Goal: Task Accomplishment & Management: Use online tool/utility

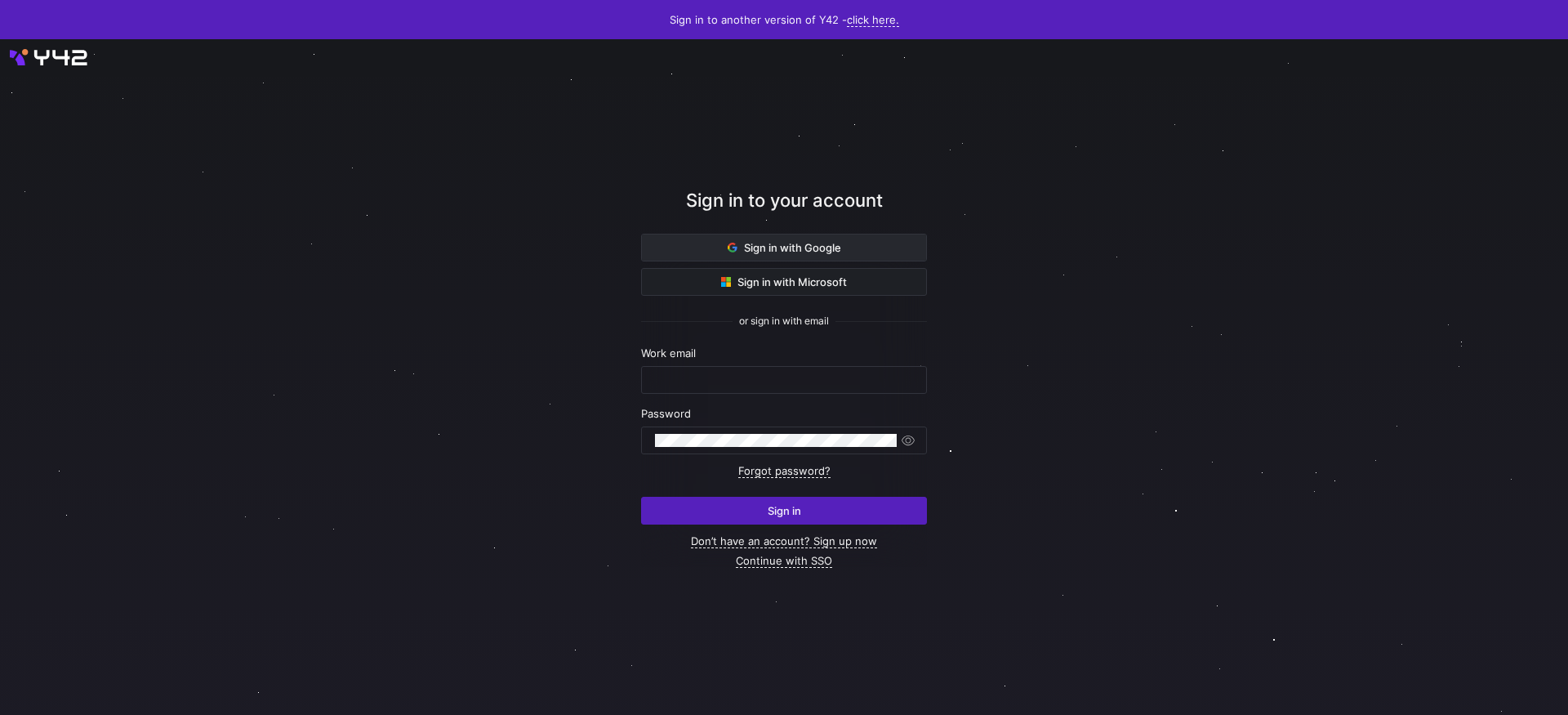
click at [804, 245] on span "Sign in with Google" at bounding box center [784, 247] width 113 height 13
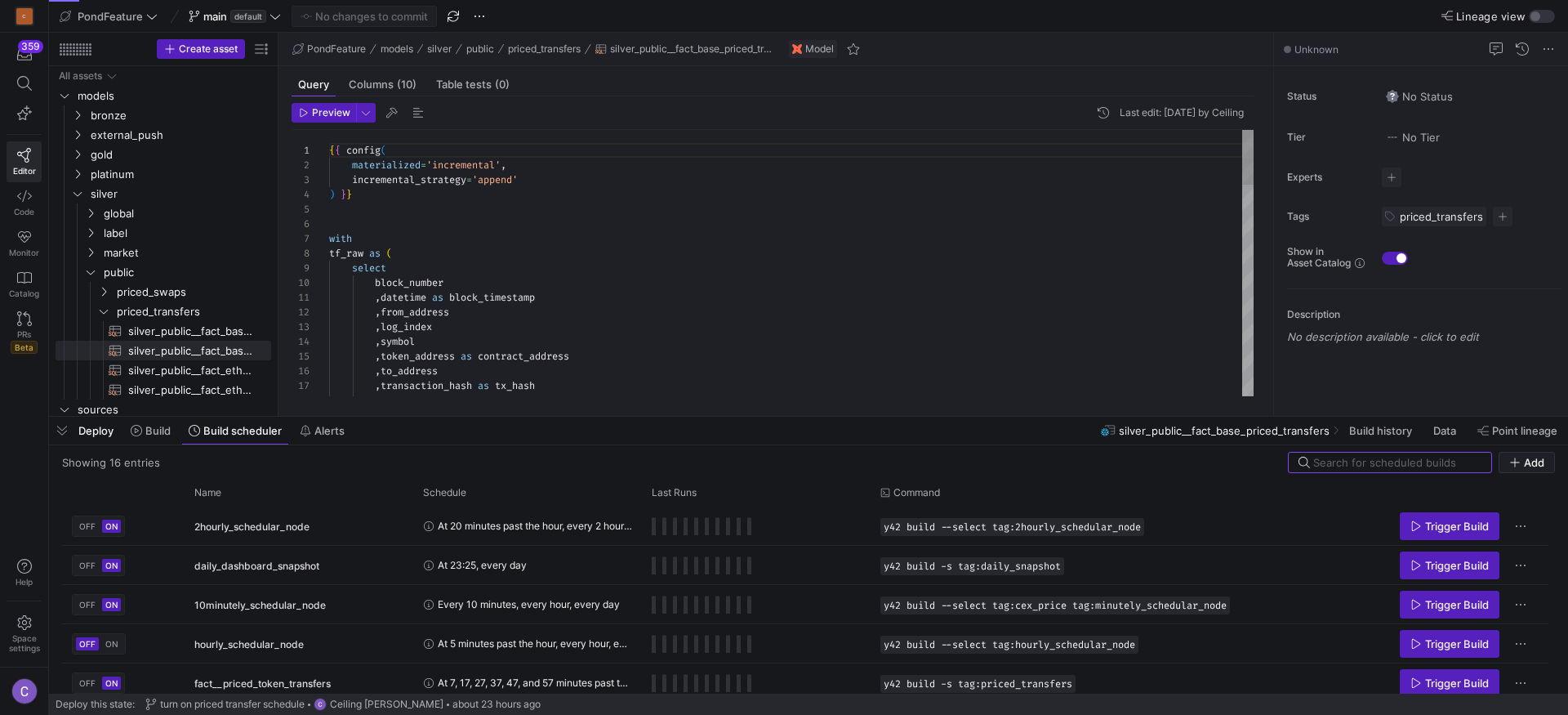
scroll to position [147, 0]
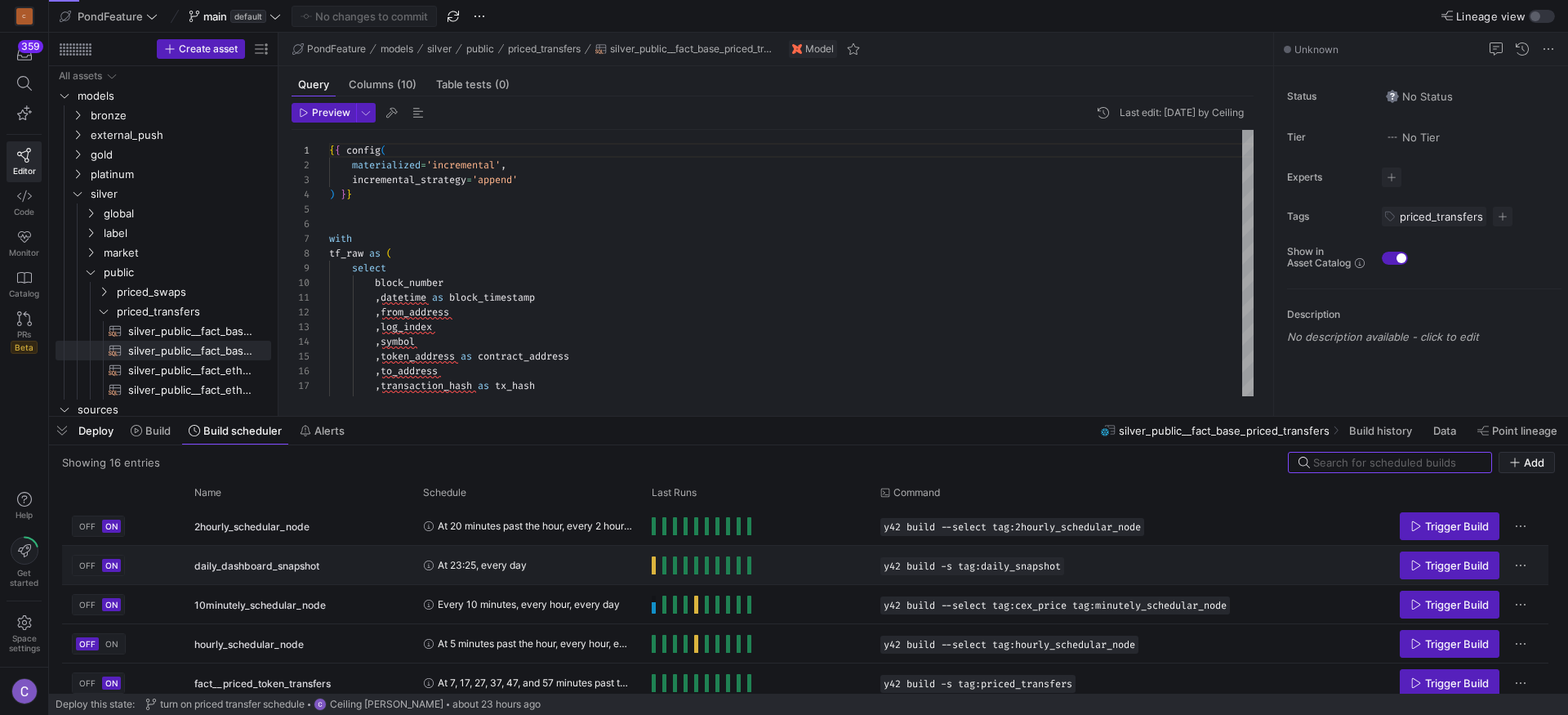
click at [653, 567] on span "Press SPACE to select this row." at bounding box center [654, 565] width 4 height 18
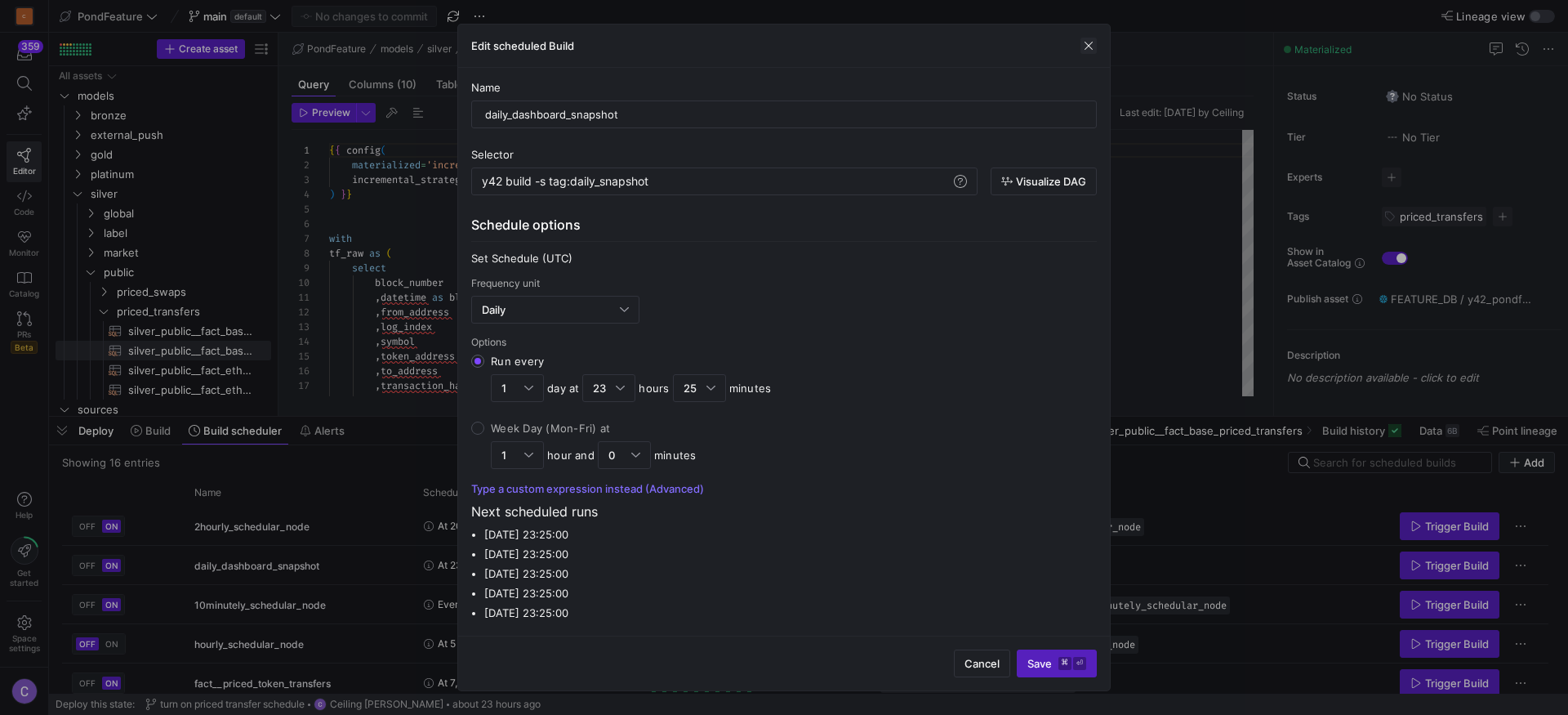
click at [1094, 47] on span "button" at bounding box center [1089, 45] width 16 height 16
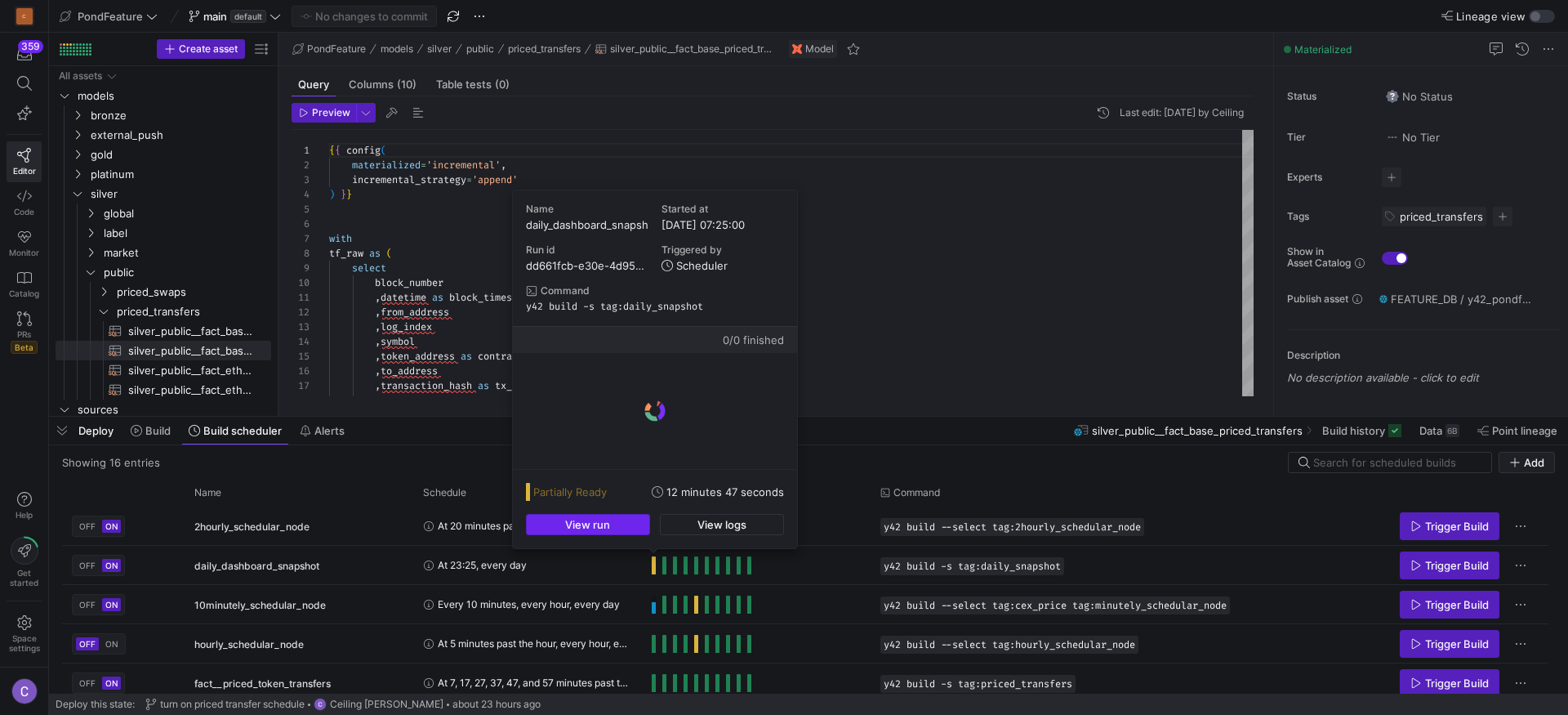
click at [628, 534] on span "button" at bounding box center [588, 525] width 123 height 19
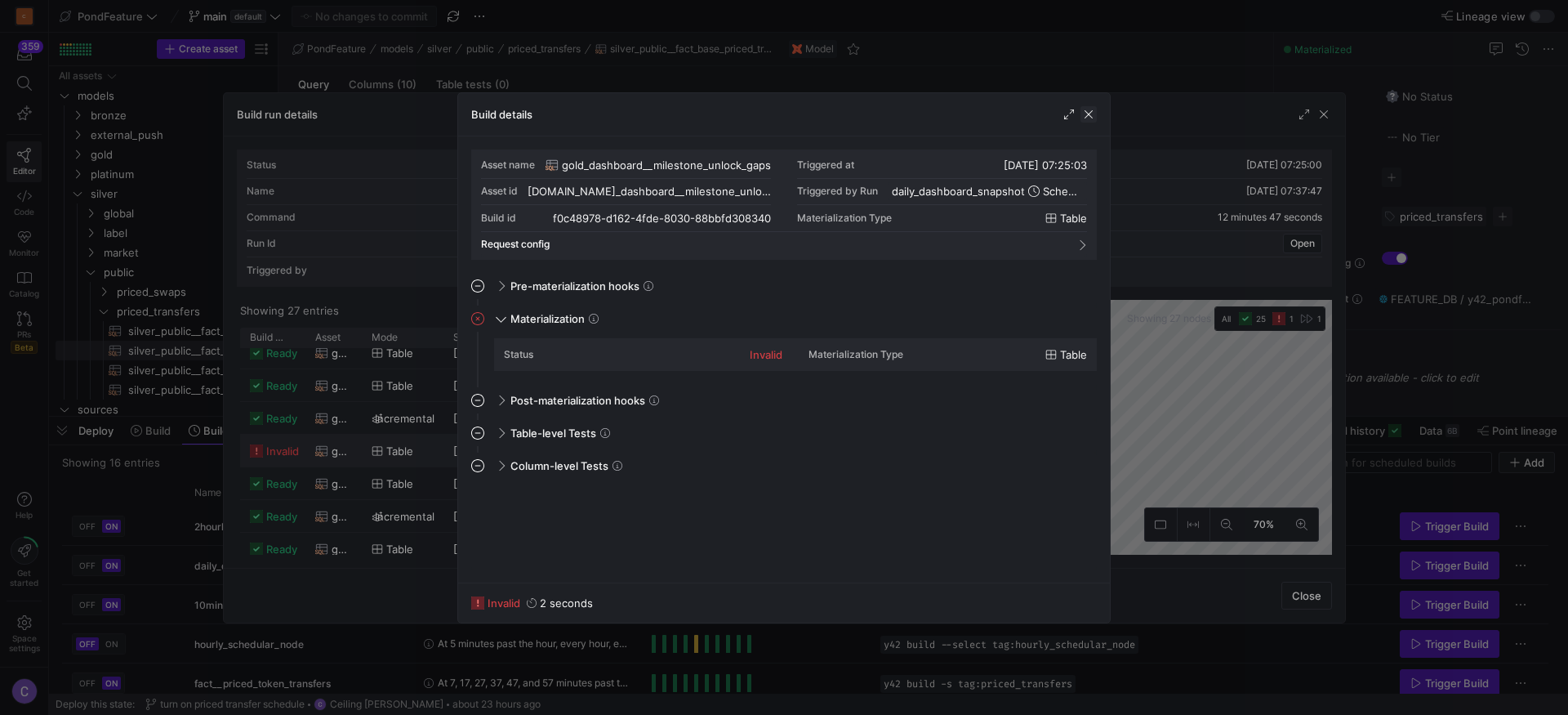
click at [1087, 112] on span "button" at bounding box center [1089, 114] width 16 height 16
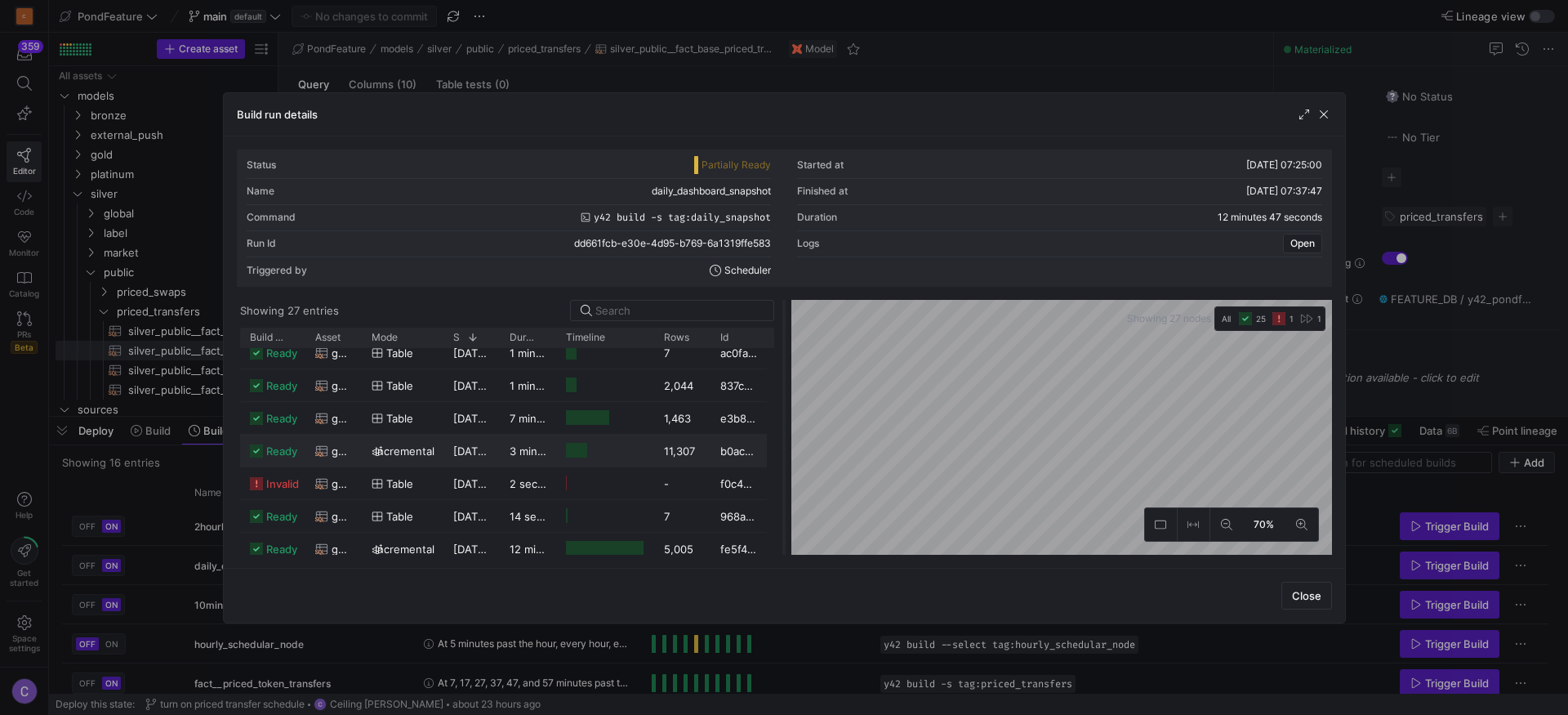
scroll to position [633, 0]
click at [275, 449] on span "invalid" at bounding box center [282, 451] width 33 height 32
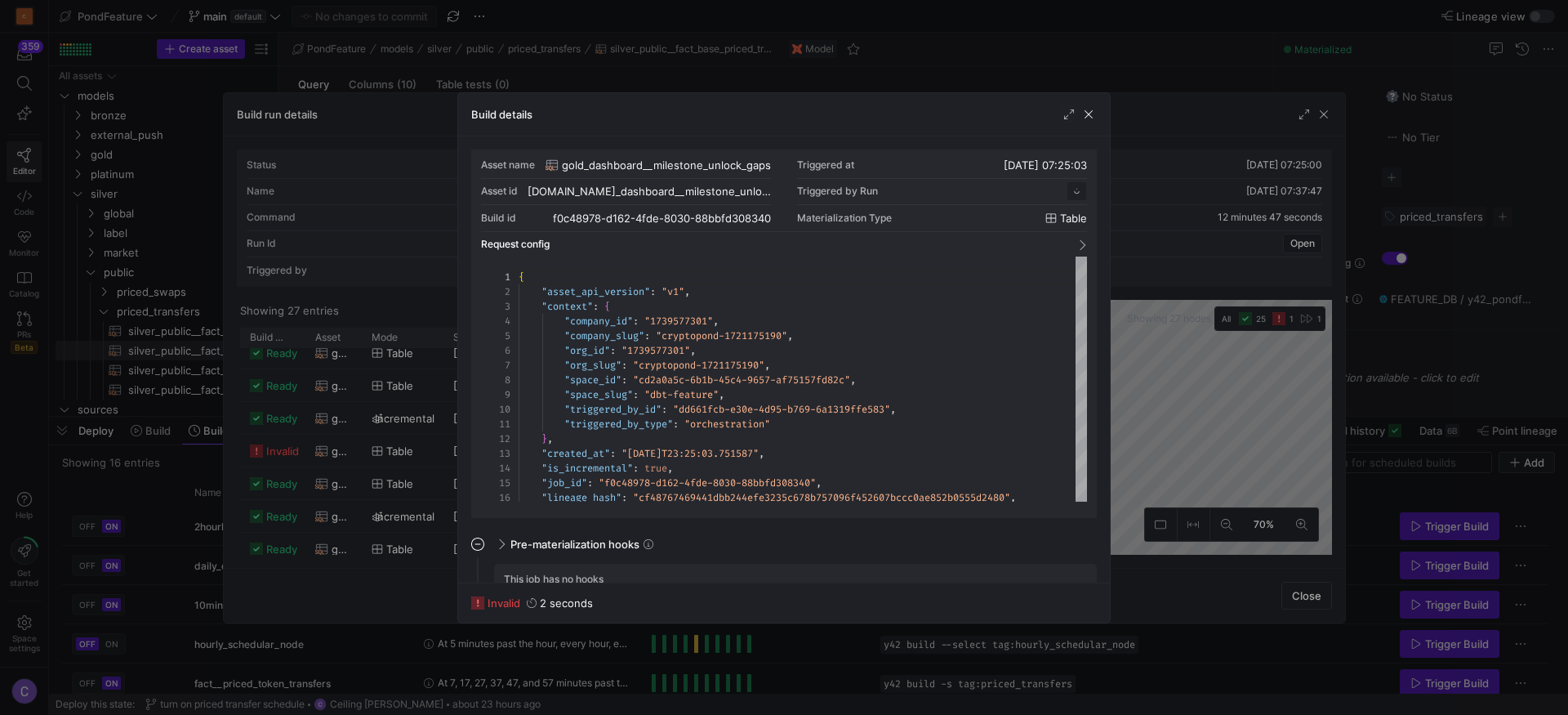
scroll to position [147, 0]
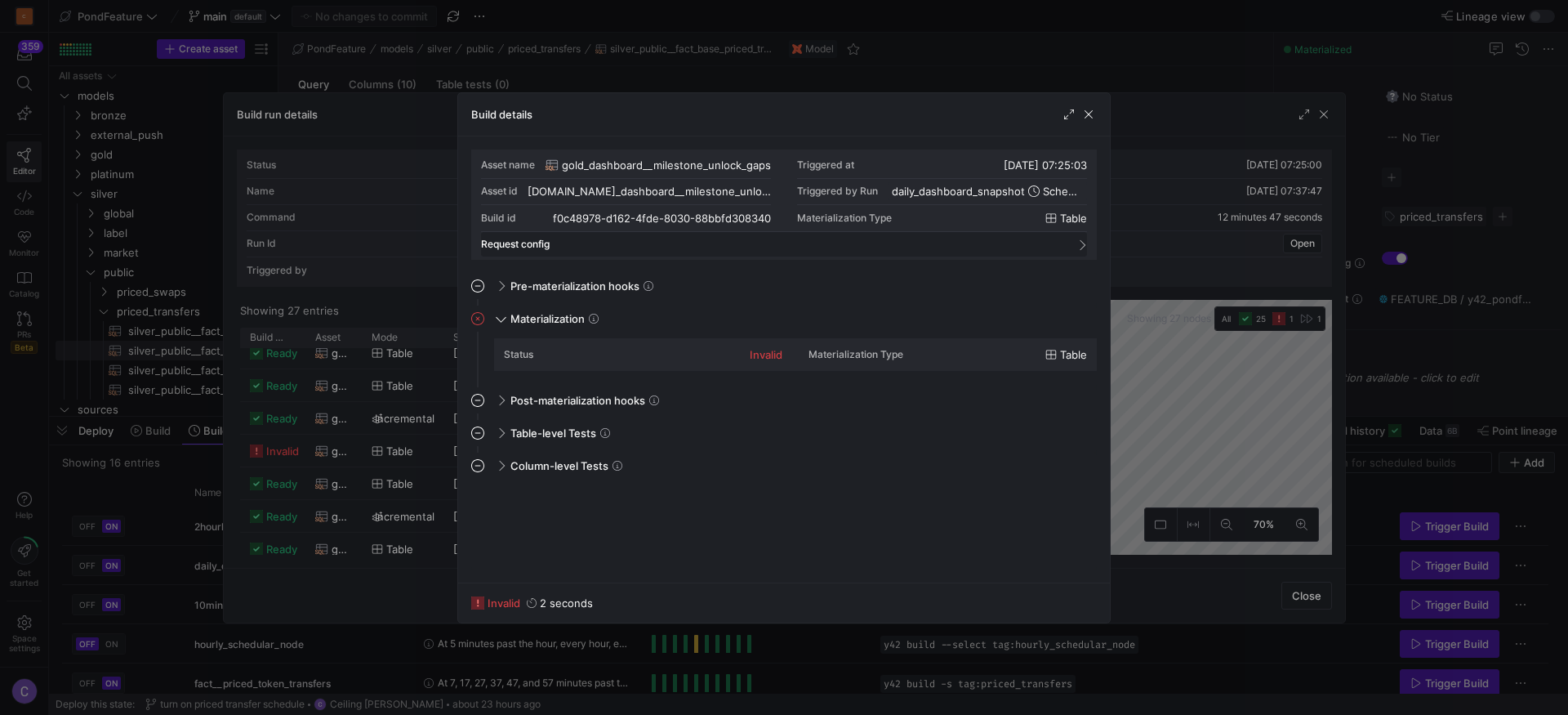
click at [1063, 249] on mat-panel-title "Request config" at bounding box center [774, 244] width 586 height 12
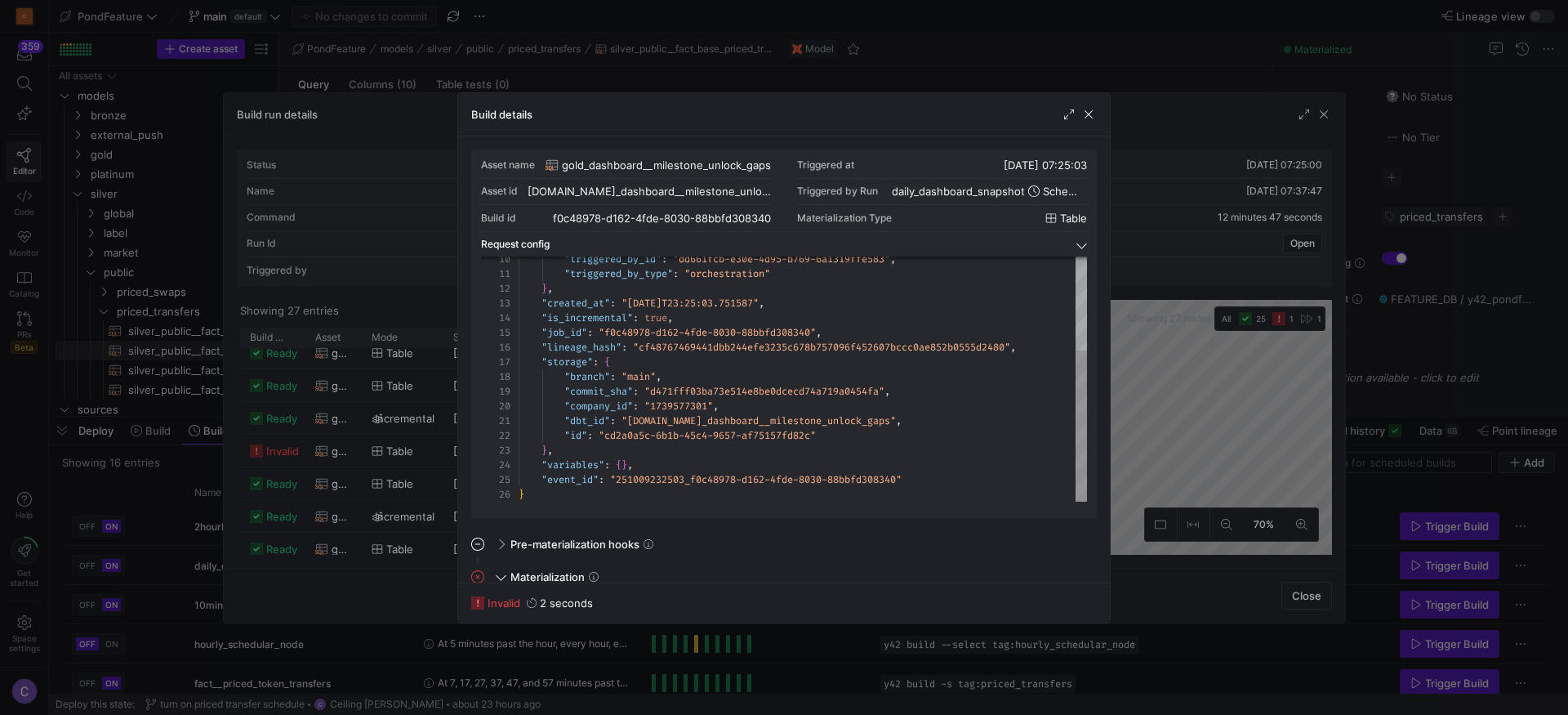
scroll to position [161, 0]
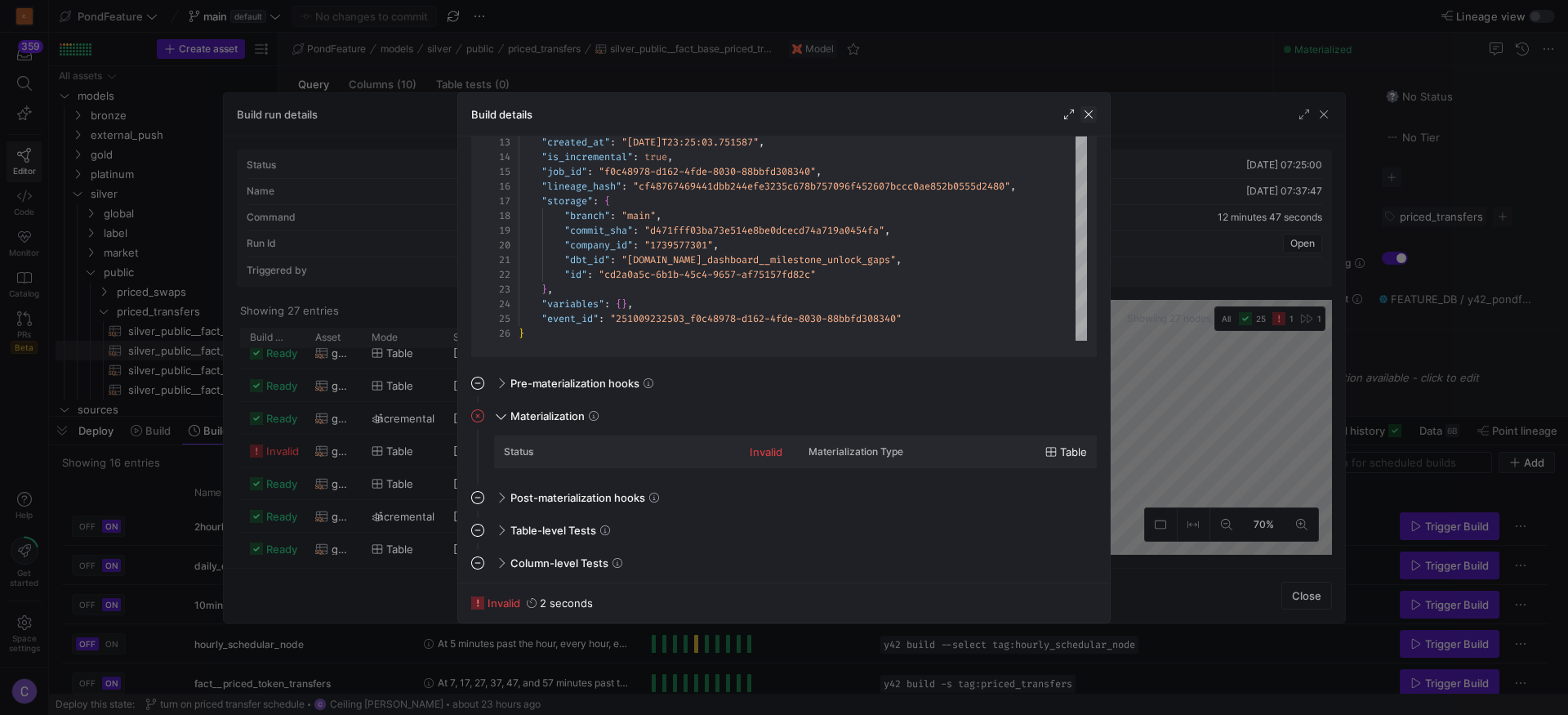
click at [1091, 111] on span "button" at bounding box center [1089, 114] width 16 height 16
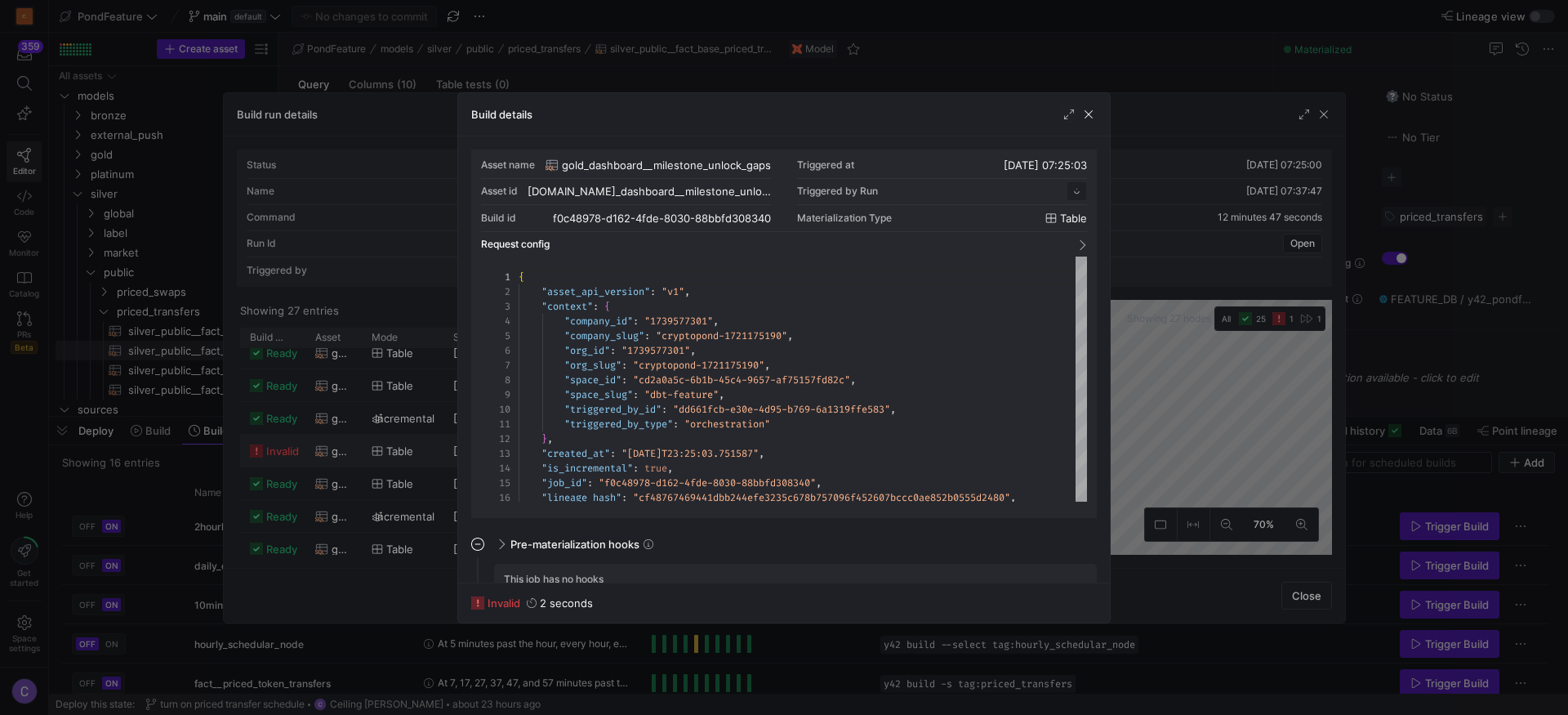
scroll to position [147, 0]
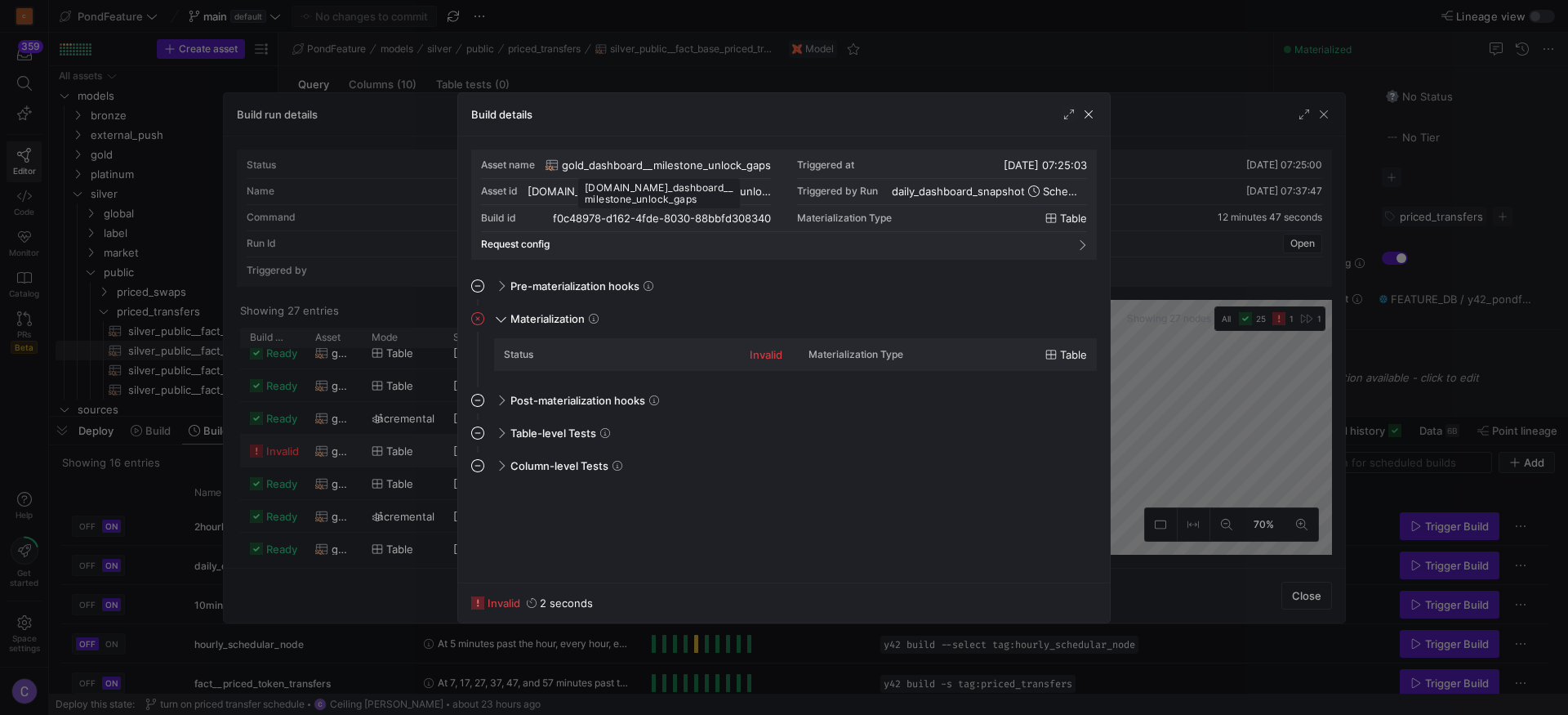
click at [710, 166] on span "gold_dashboard__milestone_unlock_gaps" at bounding box center [666, 165] width 209 height 13
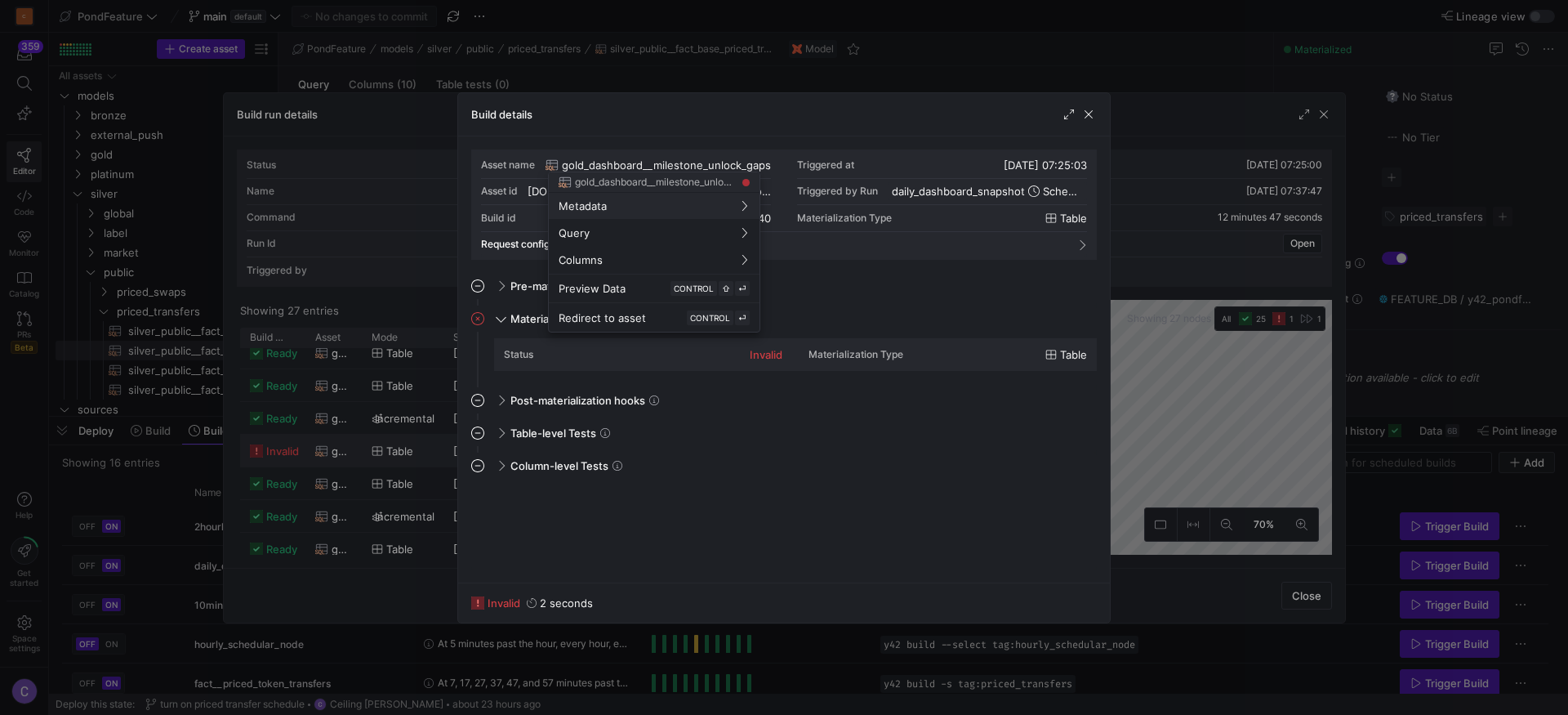
click at [710, 166] on div at bounding box center [784, 358] width 1568 height 715
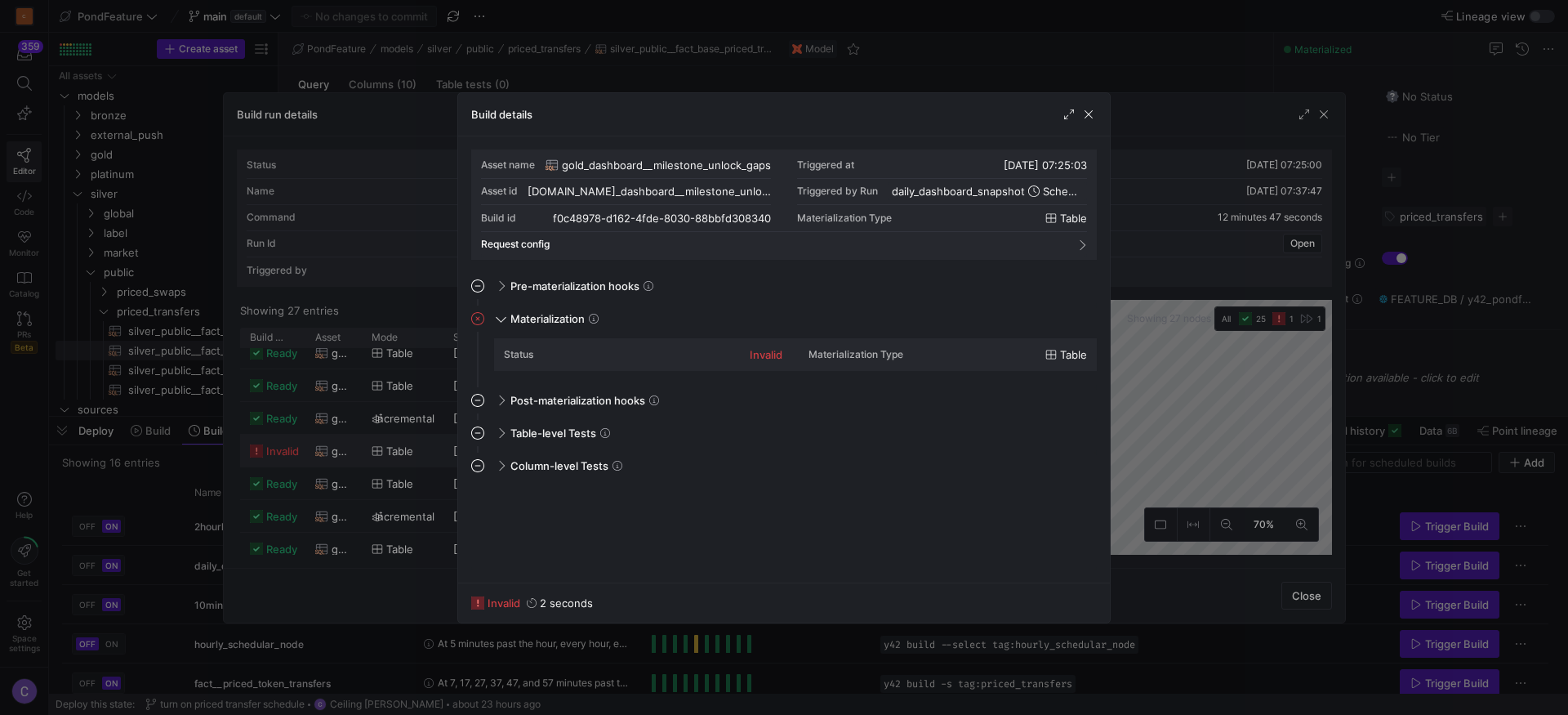
click at [700, 163] on span "gold_dashboard__milestone_unlock_gaps" at bounding box center [666, 165] width 209 height 13
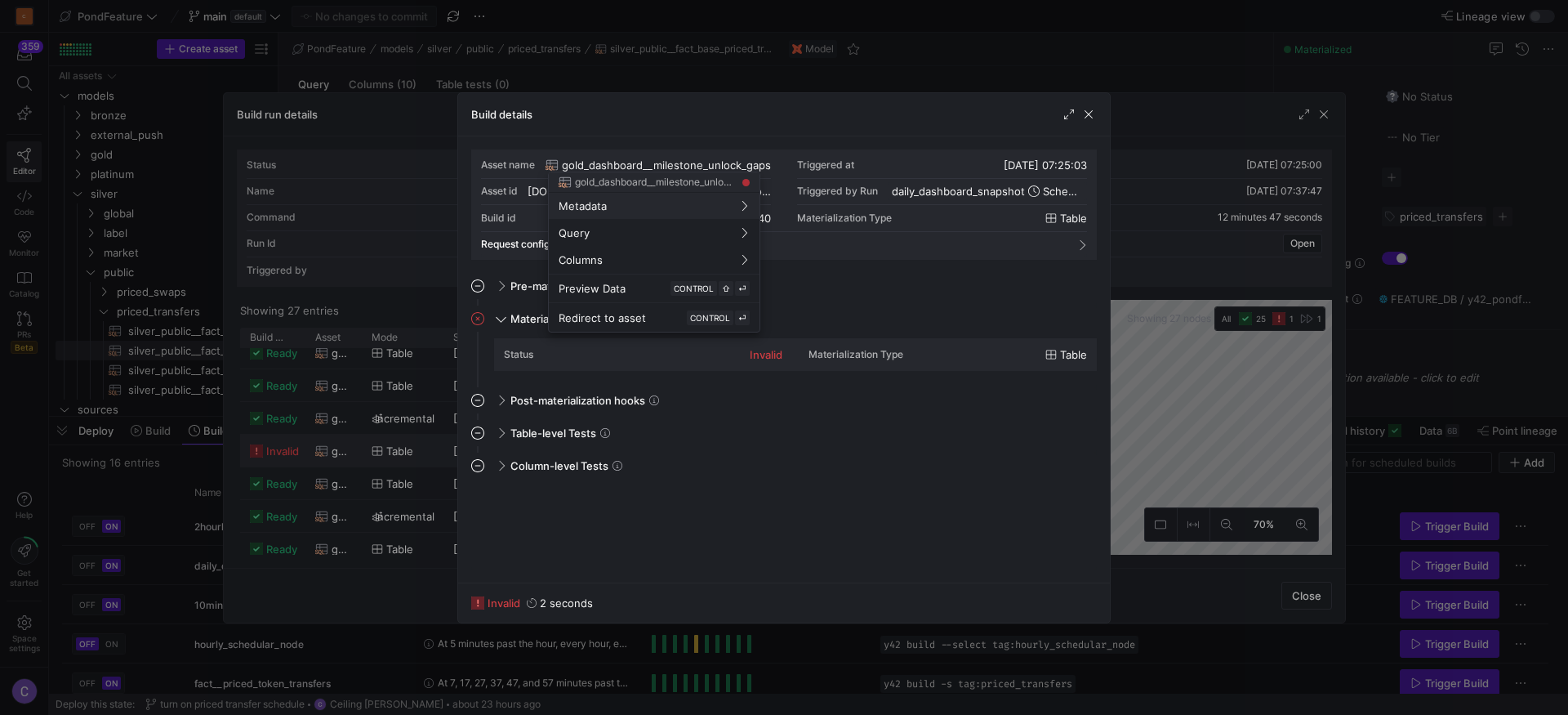
click at [700, 163] on div at bounding box center [784, 358] width 1568 height 715
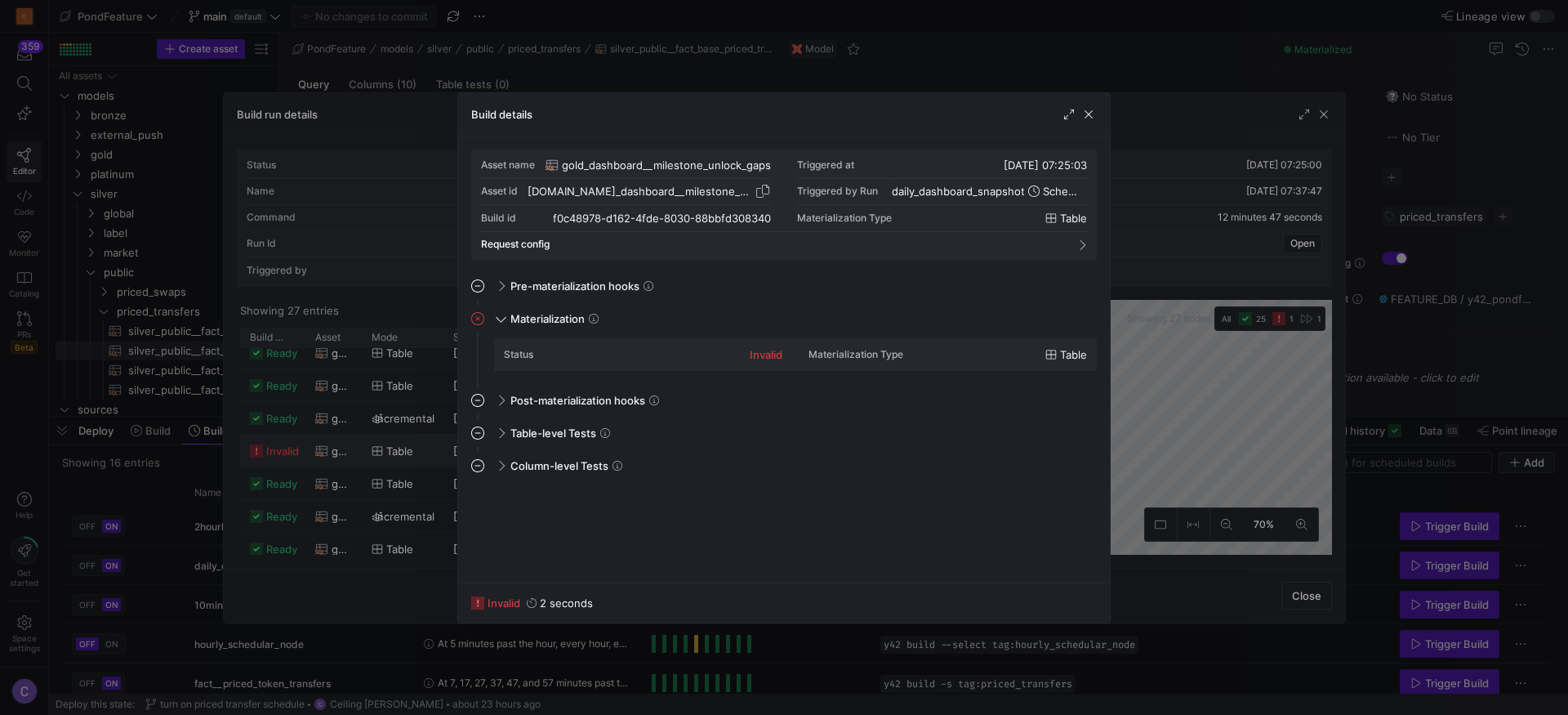
click at [763, 195] on span "button" at bounding box center [762, 191] width 16 height 16
click at [1091, 118] on span "button" at bounding box center [1089, 114] width 16 height 16
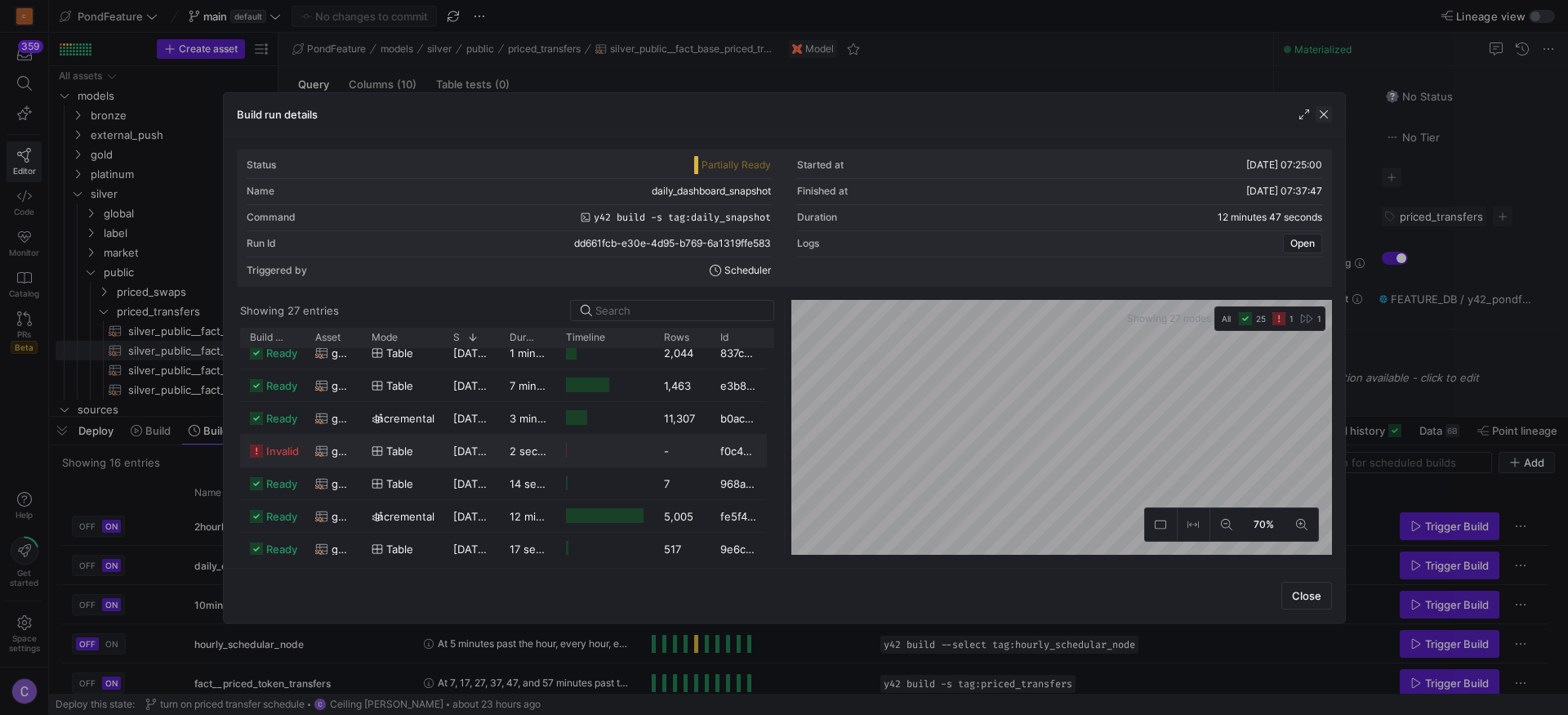
click at [1328, 108] on span "button" at bounding box center [1324, 114] width 16 height 16
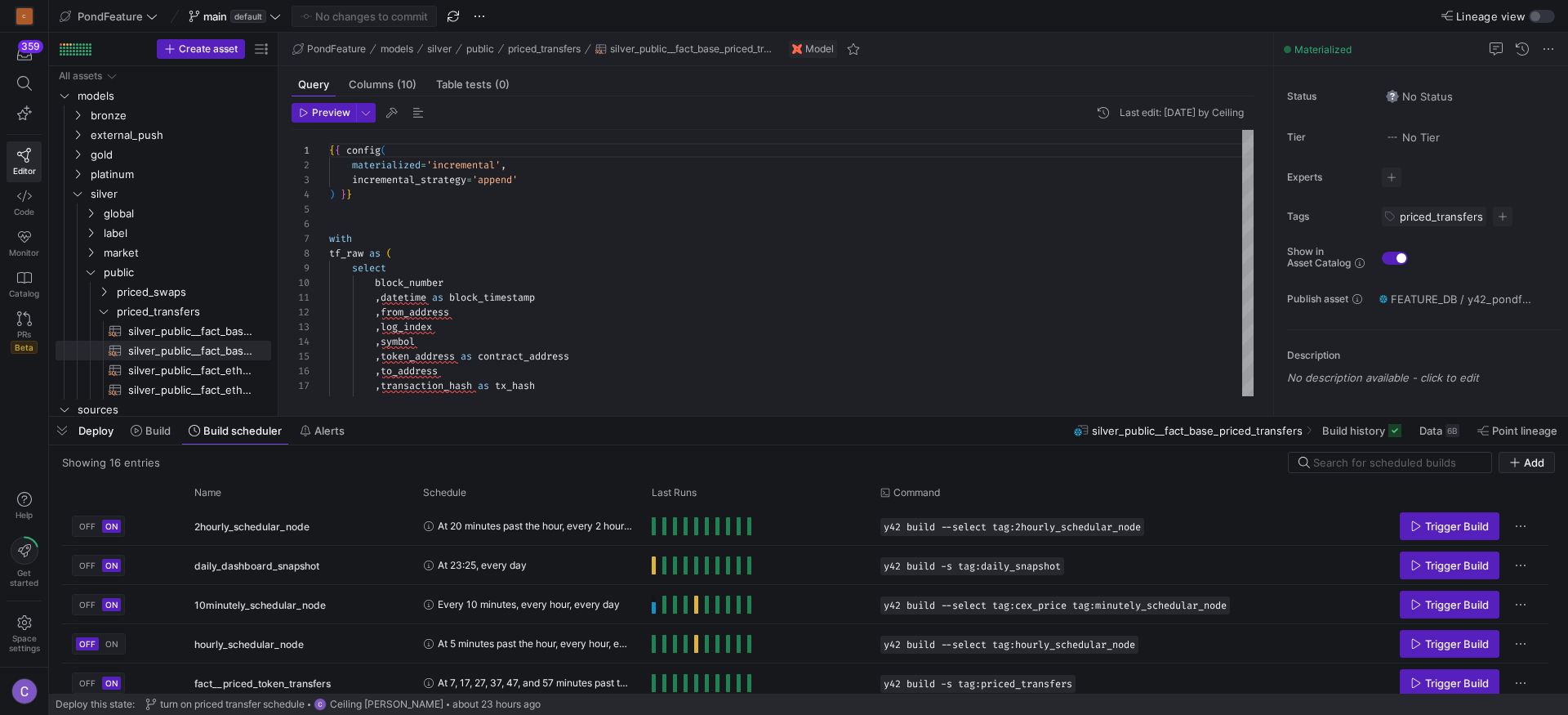
click at [76, 423] on div "Deploy Build Build scheduler Alerts" at bounding box center [200, 430] width 303 height 27
click at [63, 433] on span "button" at bounding box center [62, 430] width 27 height 27
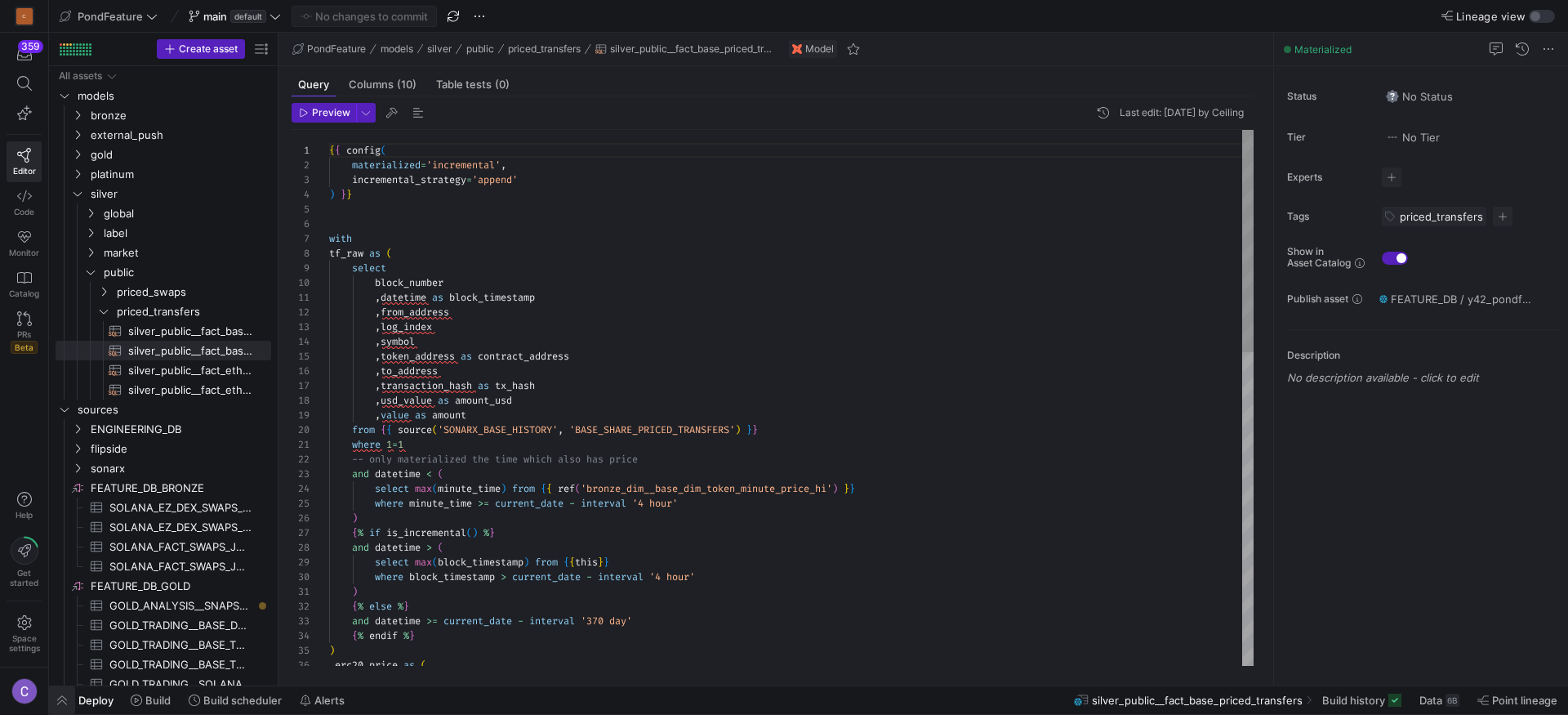
click at [55, 696] on span "button" at bounding box center [62, 700] width 27 height 27
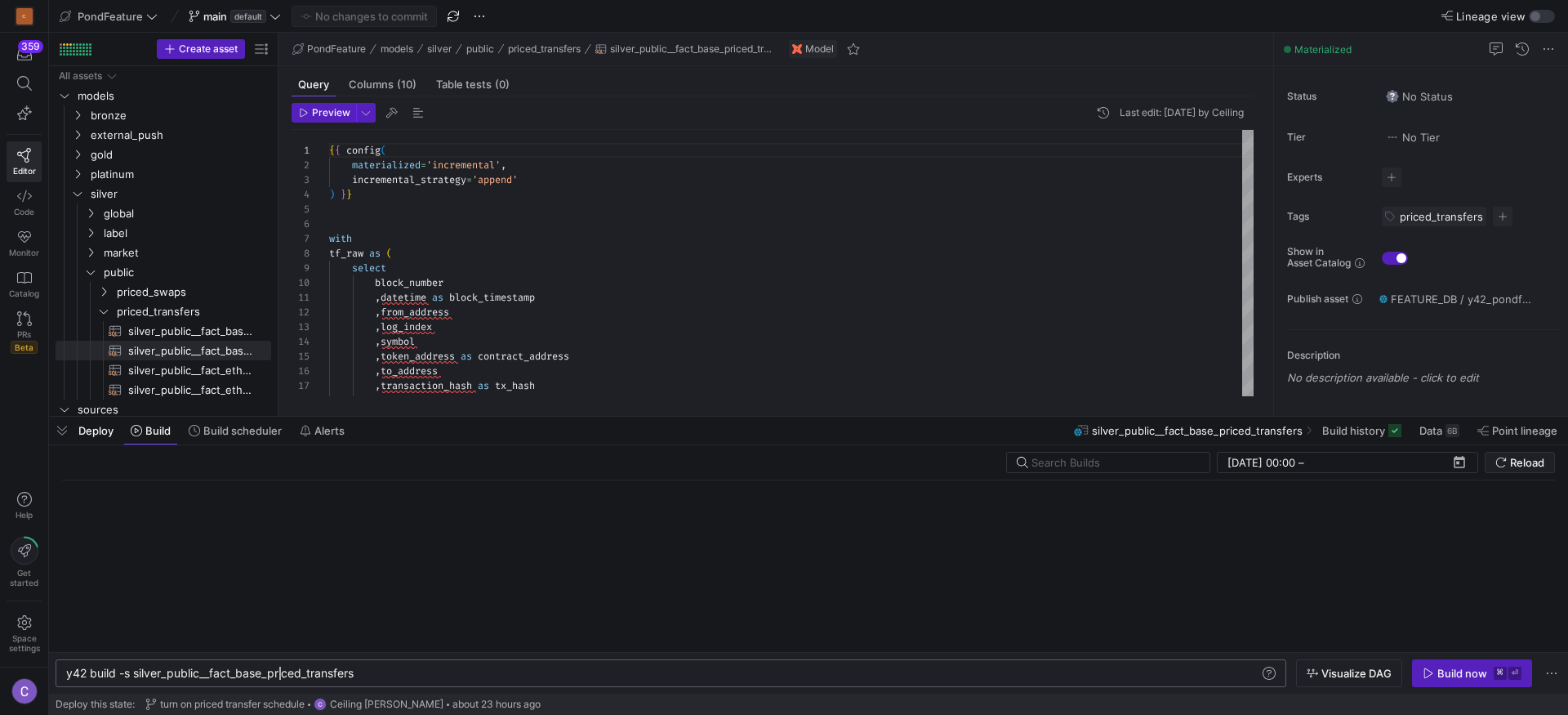
click at [280, 679] on div "y42 build -s silver_public__fact_base_priced_trans fers" at bounding box center [662, 673] width 1193 height 13
click at [283, 675] on div "y42 build -s silver_public__fact_base_priced_trans fers" at bounding box center [662, 673] width 1193 height 13
click at [241, 676] on div "y42 build -s [DOMAIN_NAME]_dashboard__mil estone_unlock_gaps" at bounding box center [662, 673] width 1193 height 13
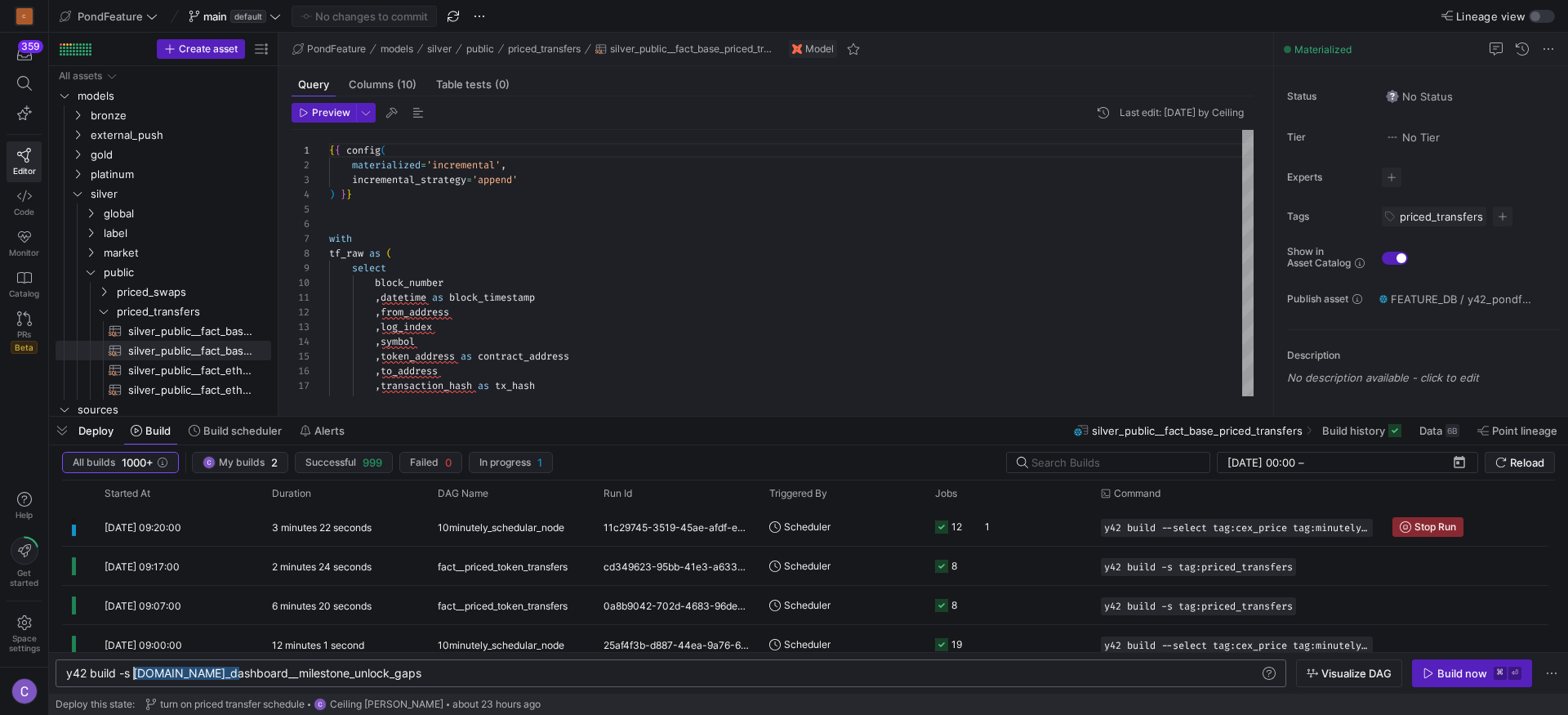
click at [135, 670] on div "y42 build -s [DOMAIN_NAME]_dashboard__mil estone_unlock_gaps" at bounding box center [662, 673] width 1193 height 13
click at [1441, 667] on div "Build now" at bounding box center [1462, 673] width 50 height 13
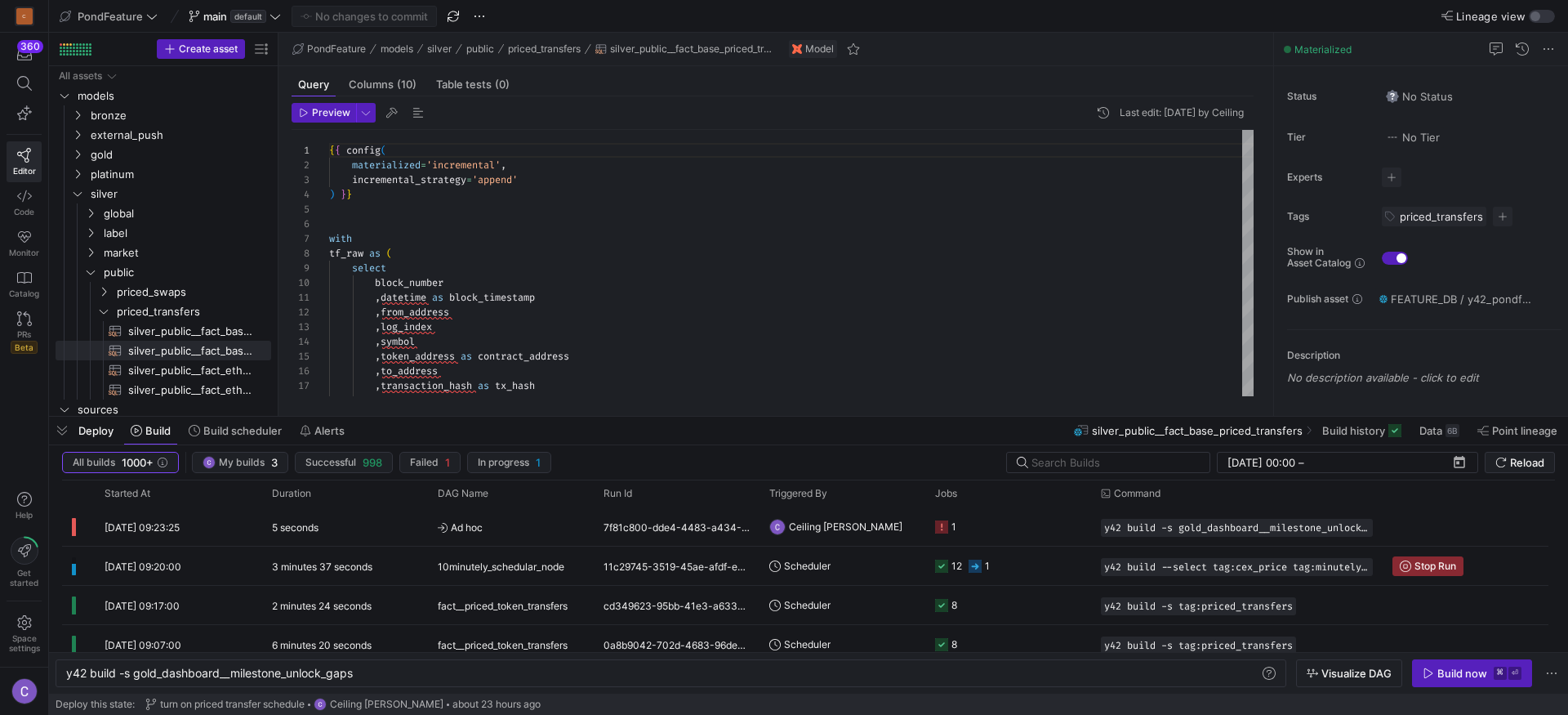
click at [1010, 534] on y42-job-status-cell-renderer "1" at bounding box center [1007, 527] width 146 height 37
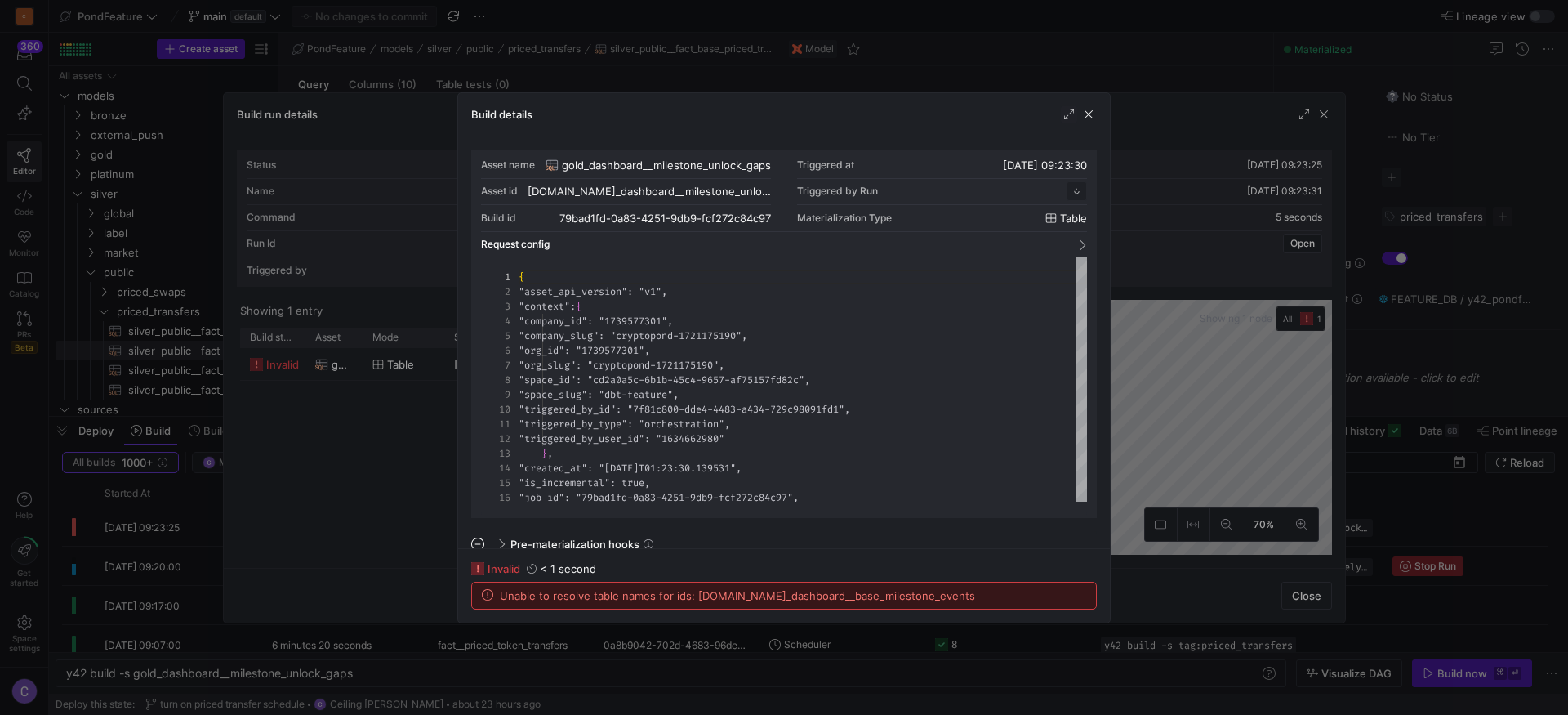
scroll to position [147, 0]
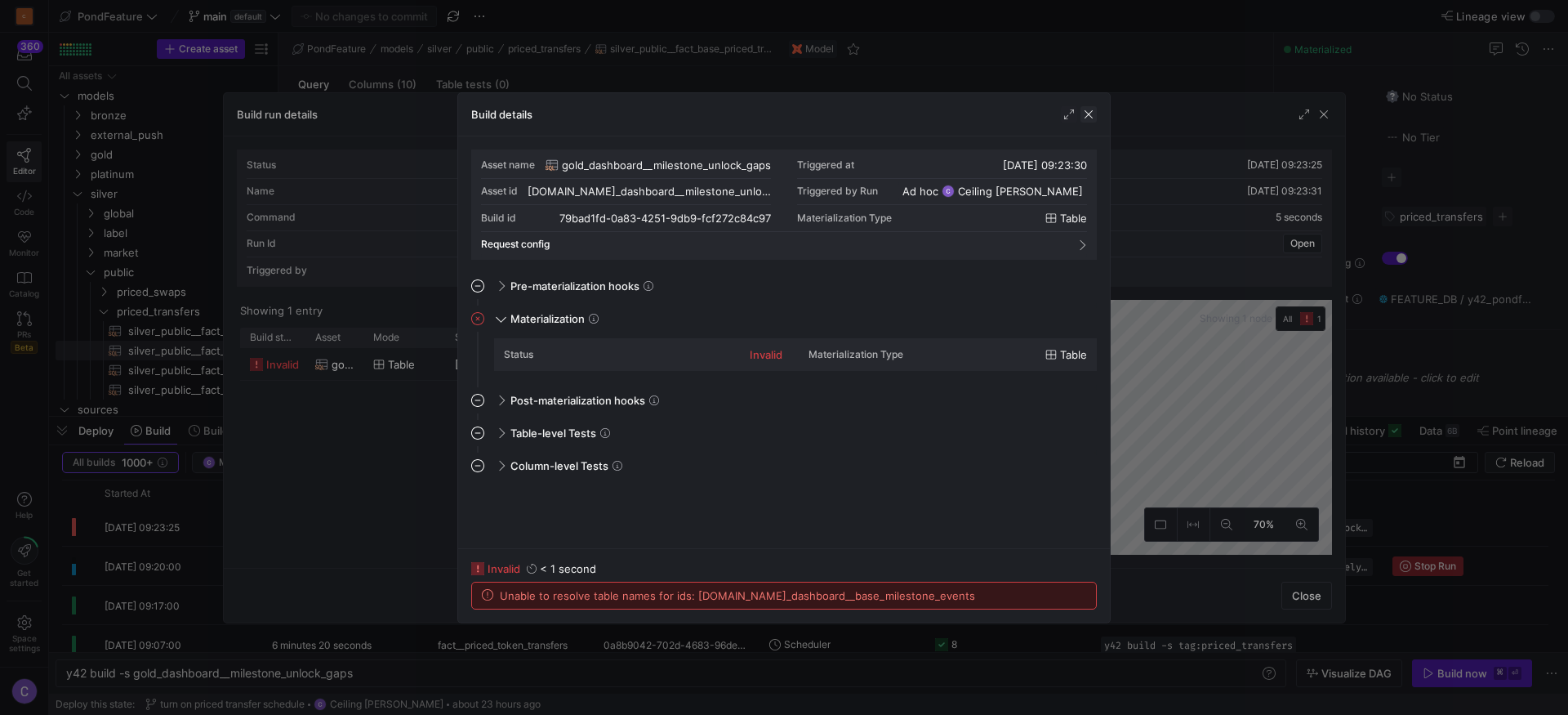
click at [1093, 113] on span "button" at bounding box center [1089, 114] width 16 height 16
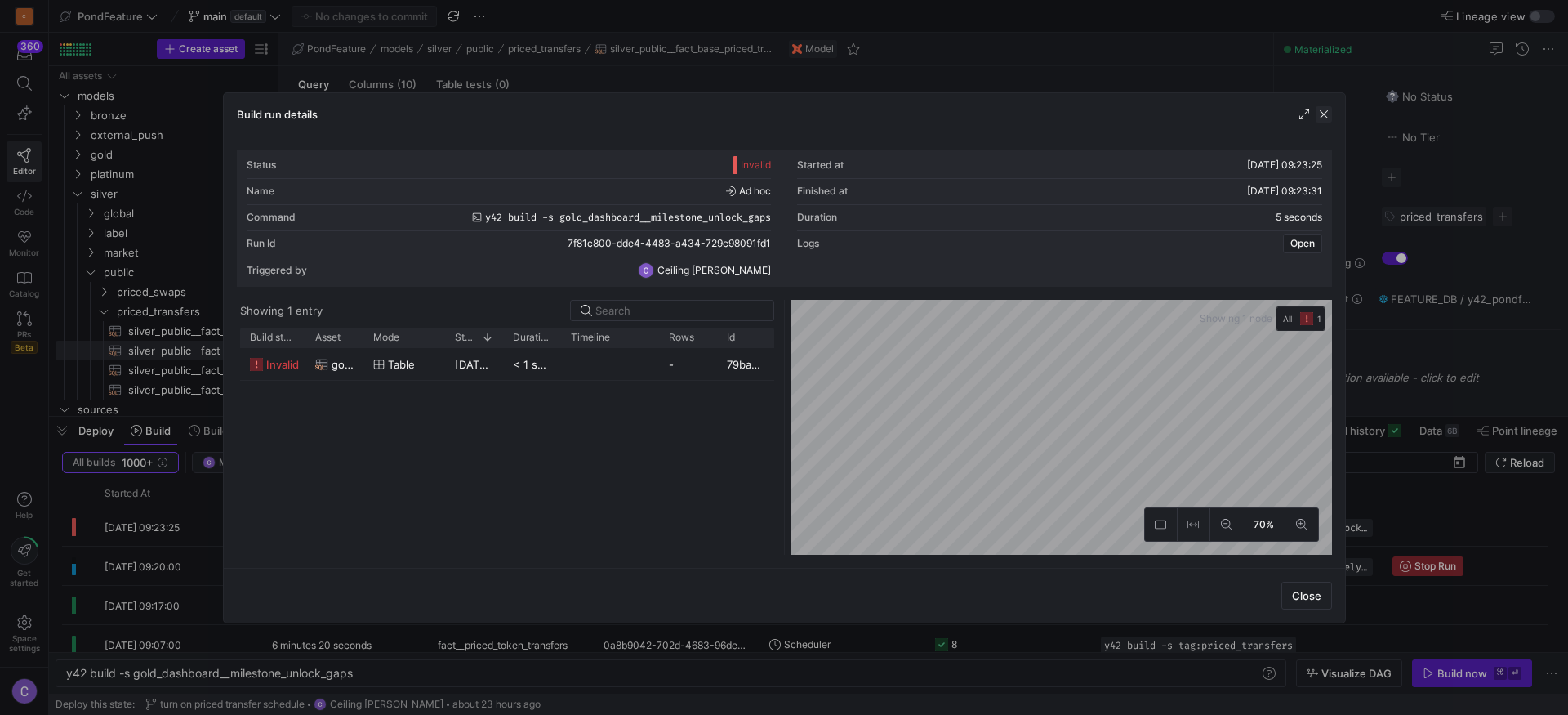
click at [1327, 114] on span "button" at bounding box center [1324, 114] width 16 height 16
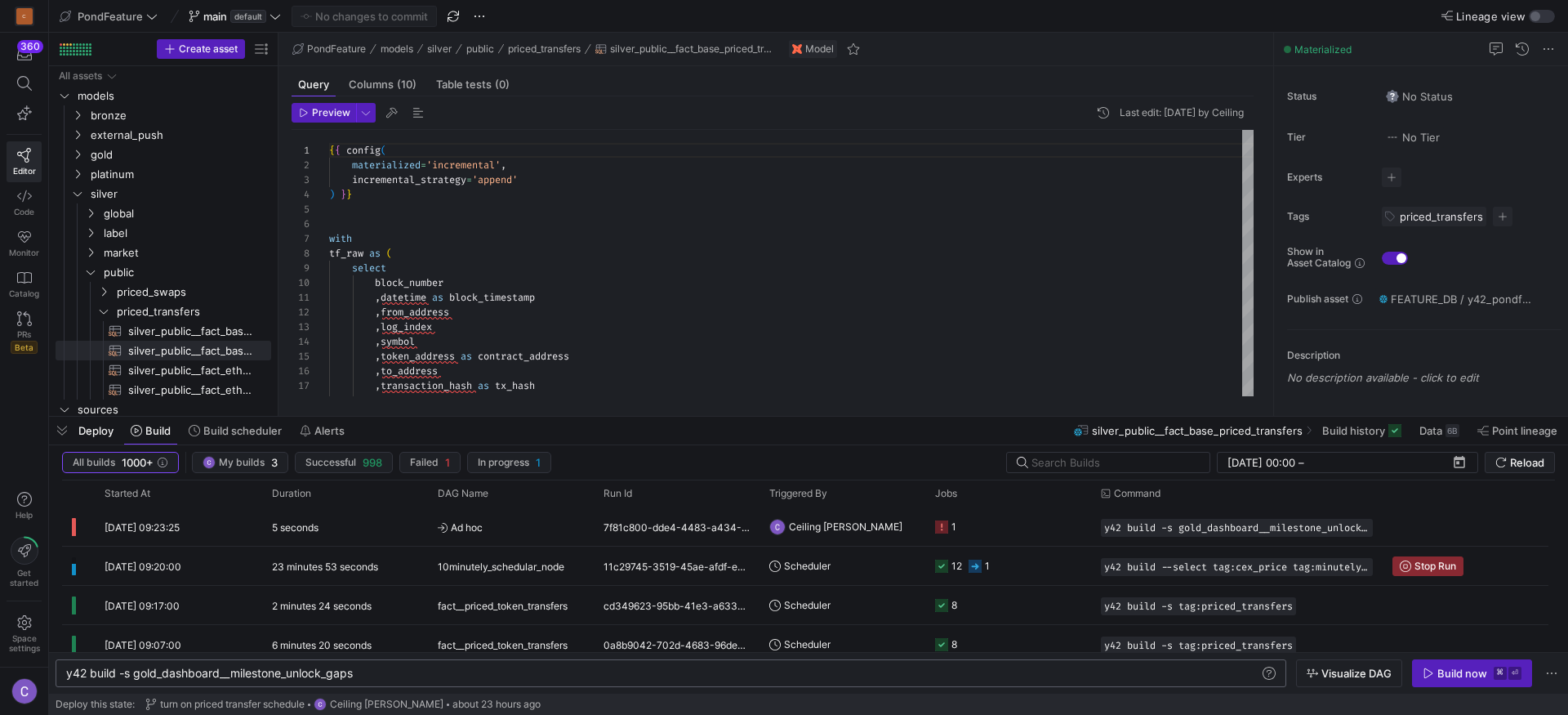
click at [304, 680] on div "y42 build -s gold_dashboard__milestone_unlock_gaps y42 build -s gold_dashboard_…" at bounding box center [671, 673] width 1231 height 27
click at [294, 679] on div "y42 build -s gold_dashboard__milestone_unlock_gaps" at bounding box center [662, 673] width 1193 height 13
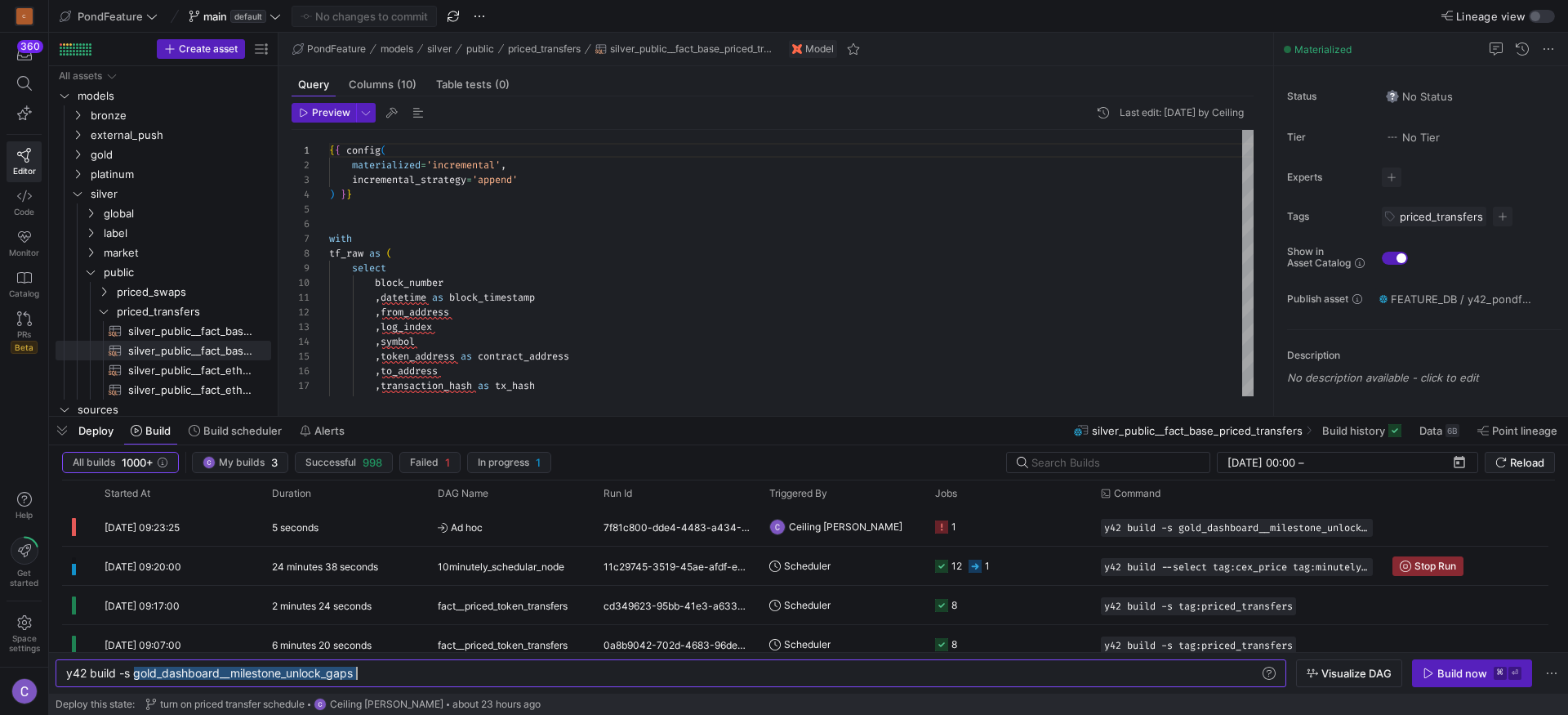
click at [990, 530] on y42-job-status-cell-renderer "1" at bounding box center [1007, 527] width 146 height 37
click at [990, 530] on body "C 360 Editor Code Monitor Catalog PRs Beta Help Get started Space settings Pond…" at bounding box center [784, 358] width 1568 height 715
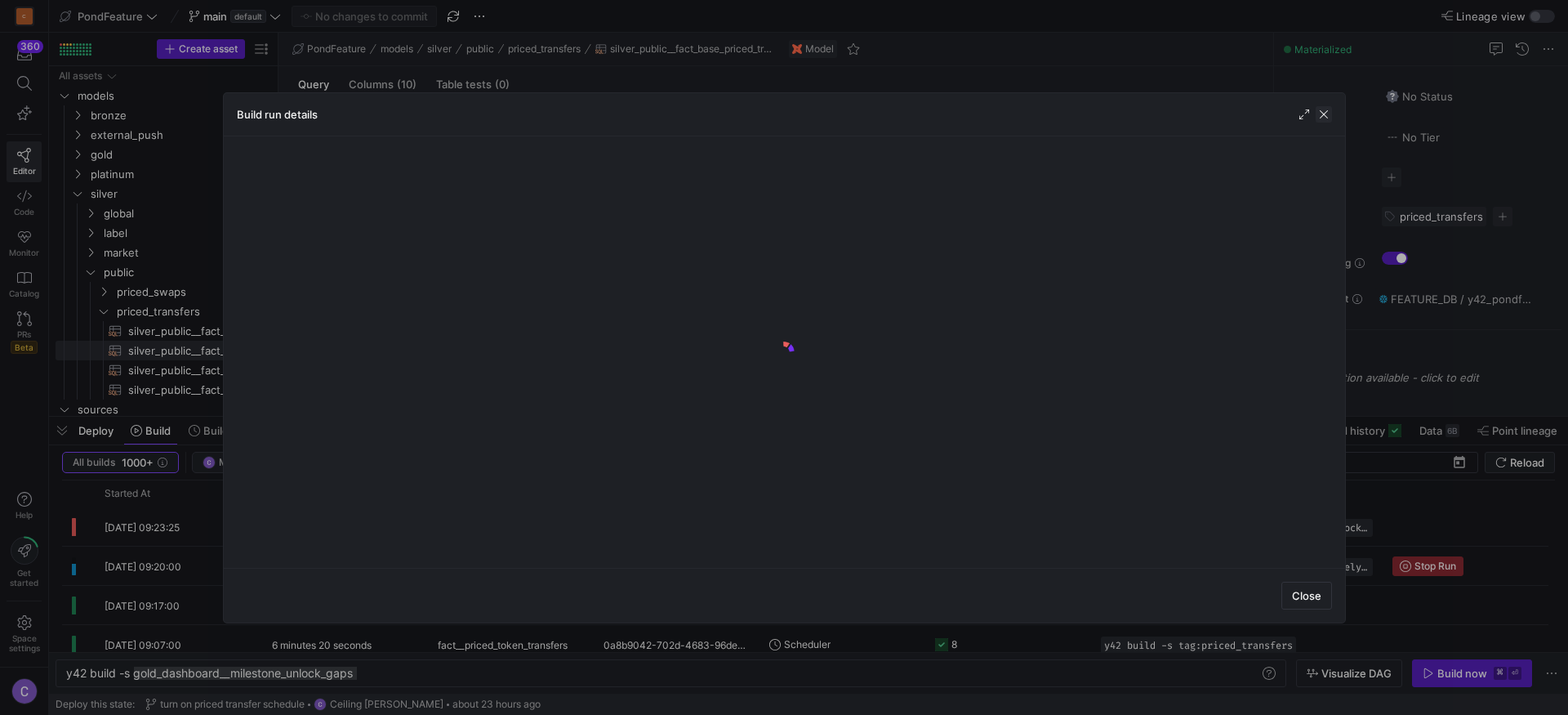
click at [1323, 114] on span "button" at bounding box center [1324, 114] width 16 height 16
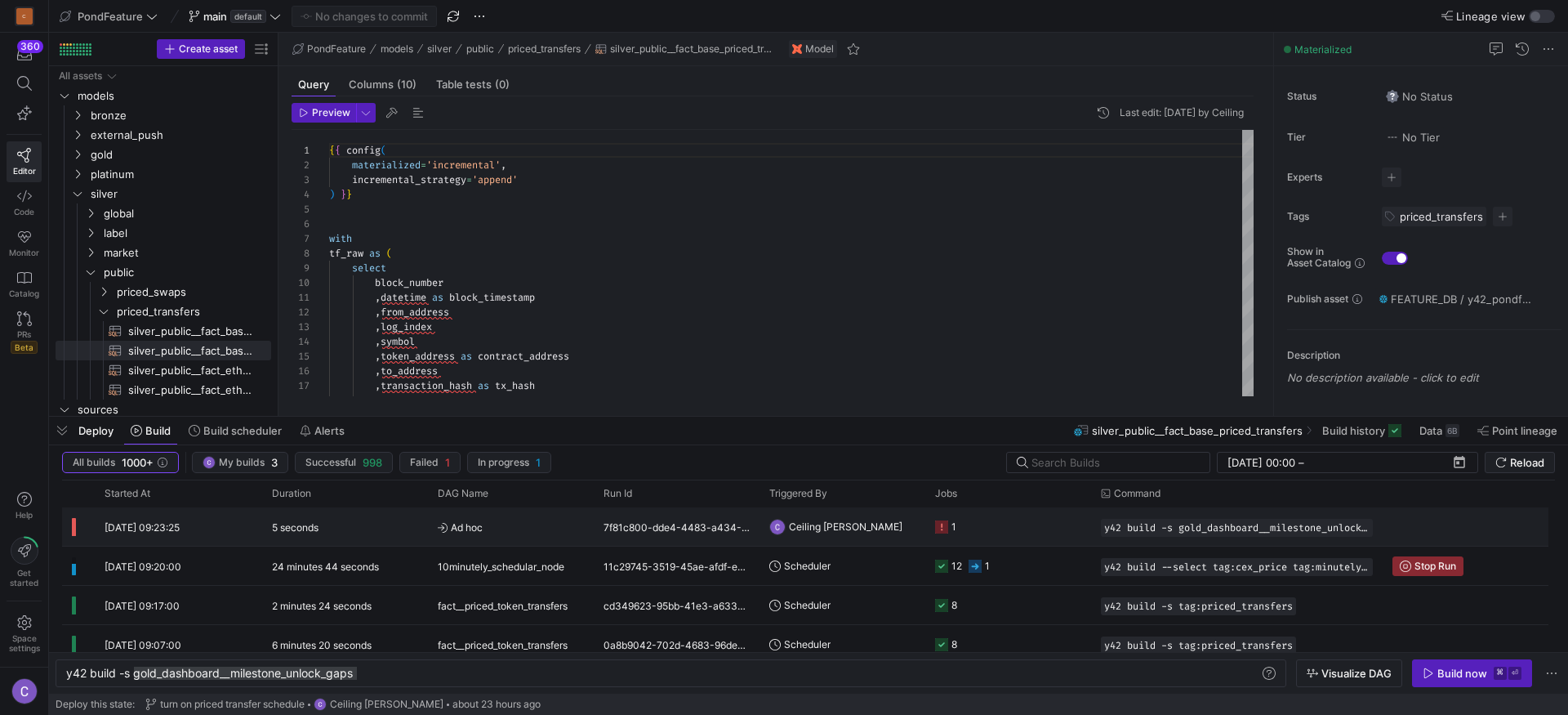
click at [1000, 511] on y42-job-status-cell-renderer "1" at bounding box center [1007, 527] width 146 height 37
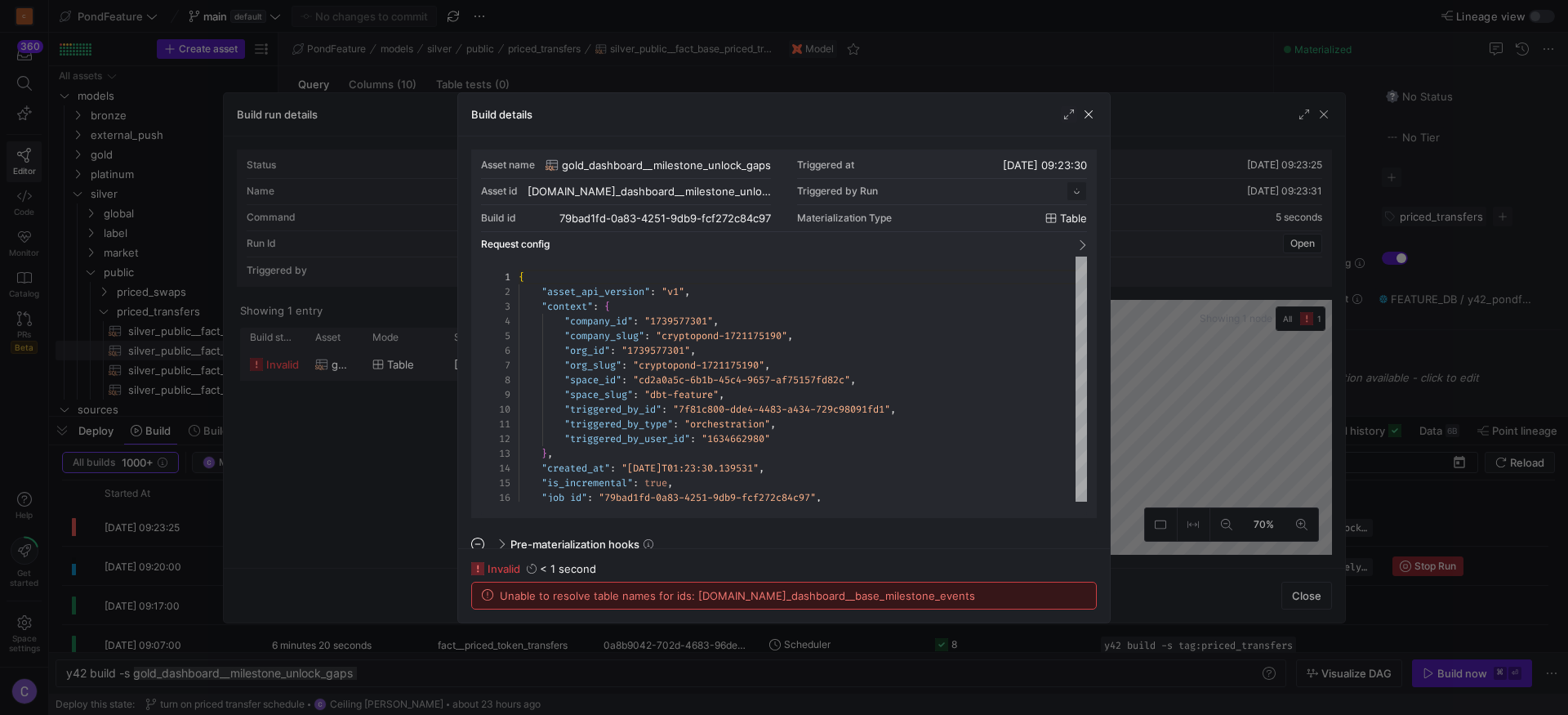
scroll to position [147, 0]
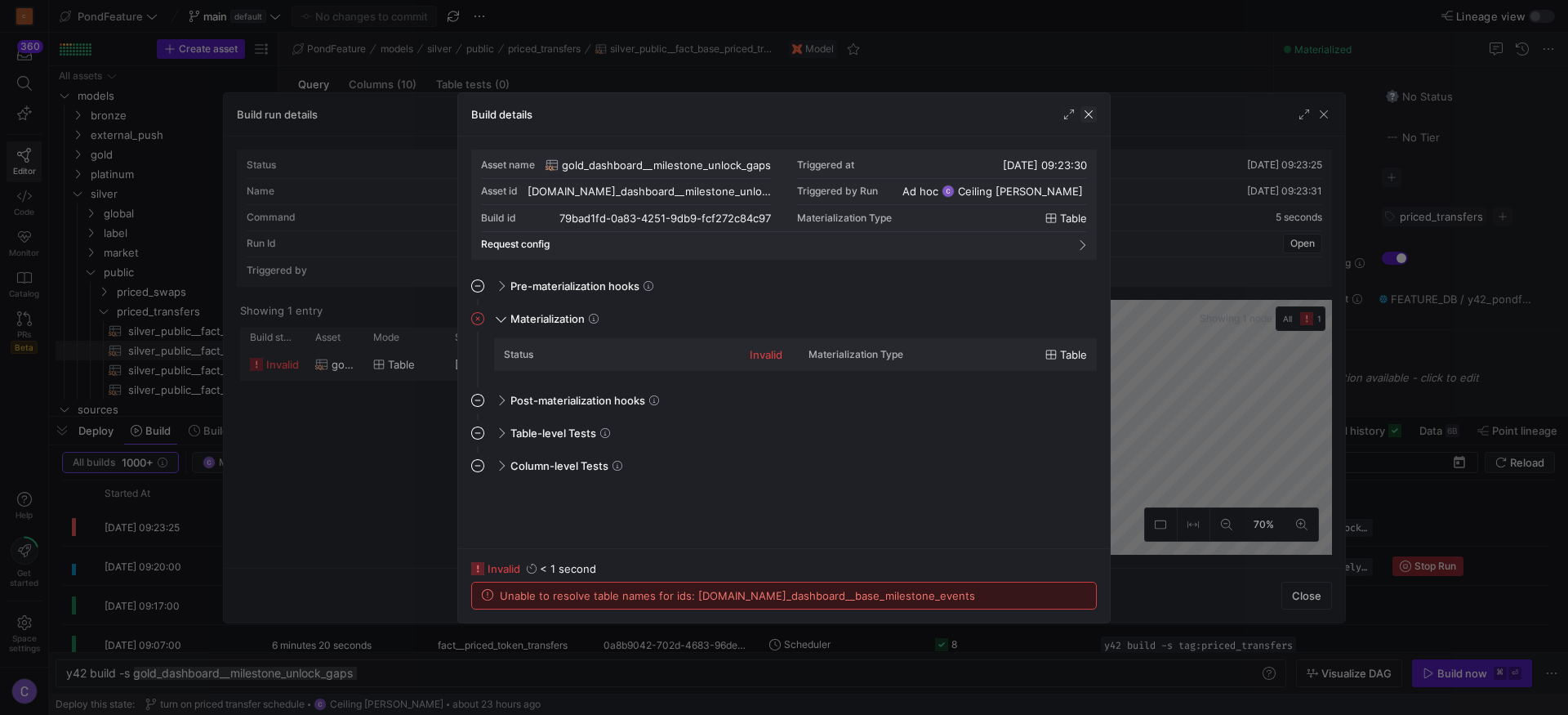
click at [1091, 116] on span "button" at bounding box center [1089, 114] width 16 height 16
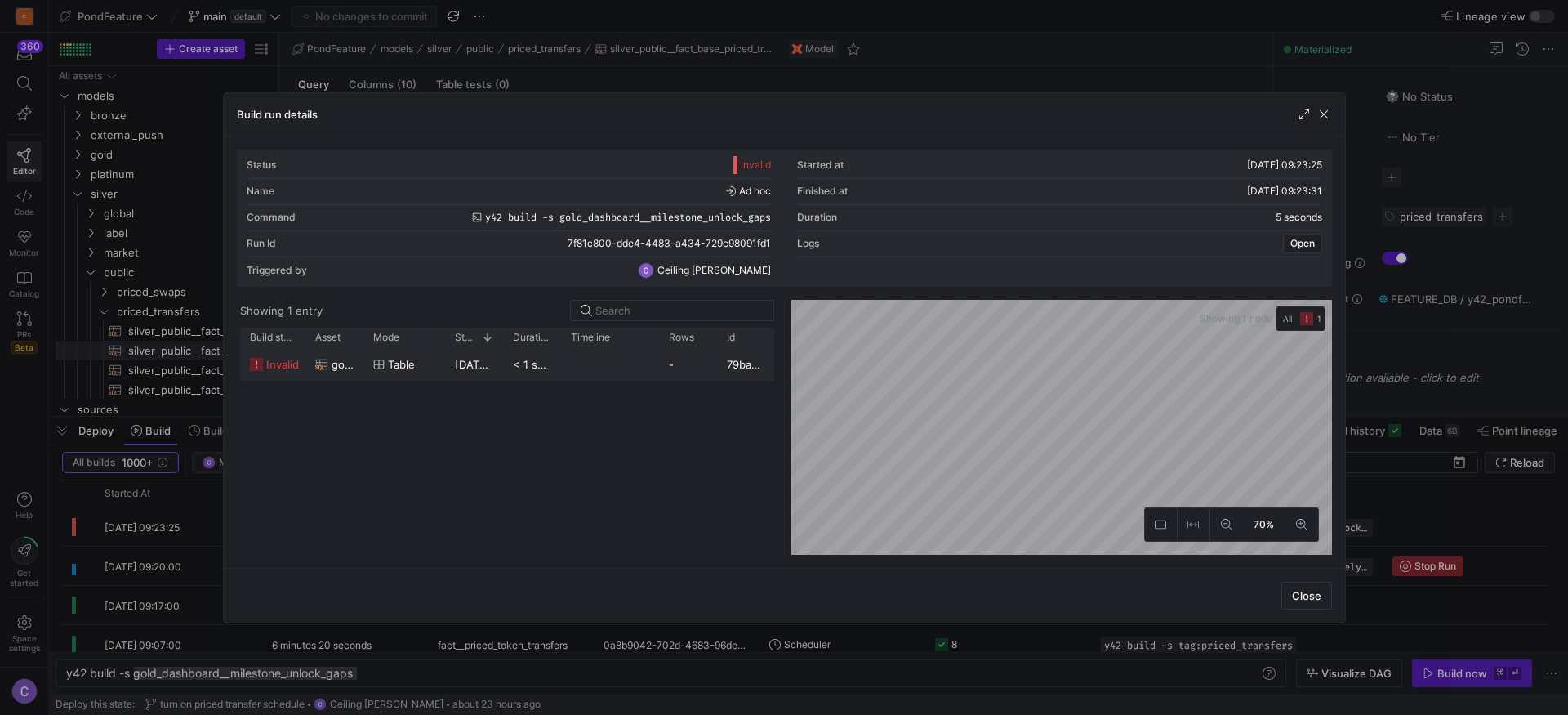
click at [1091, 116] on span "button" at bounding box center [1089, 114] width 16 height 16
click at [1320, 117] on span "button" at bounding box center [1324, 114] width 16 height 16
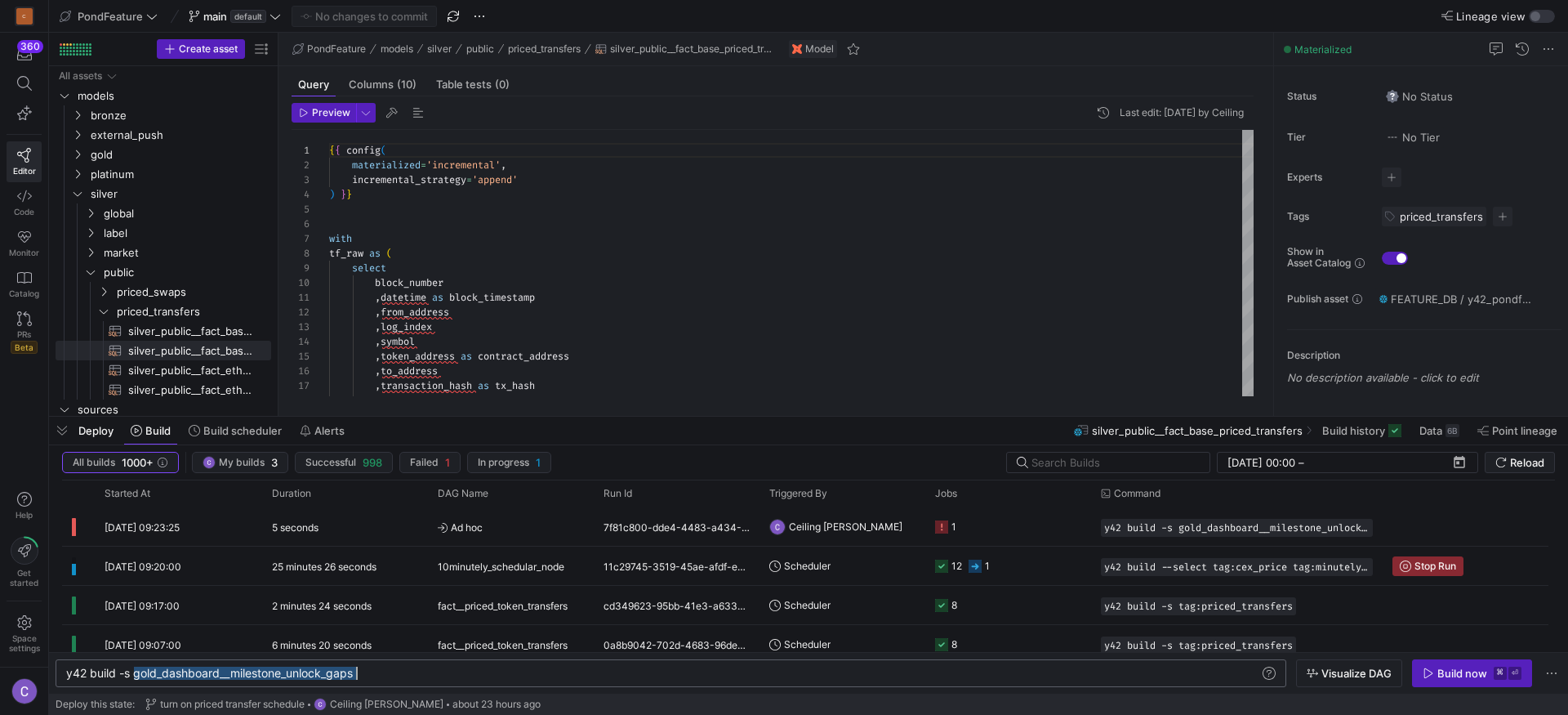
click at [293, 676] on div "y42 build -s gold_dashboard__milestone_unlock_gaps" at bounding box center [662, 673] width 1193 height 13
click at [1449, 675] on div "Build now" at bounding box center [1462, 673] width 50 height 13
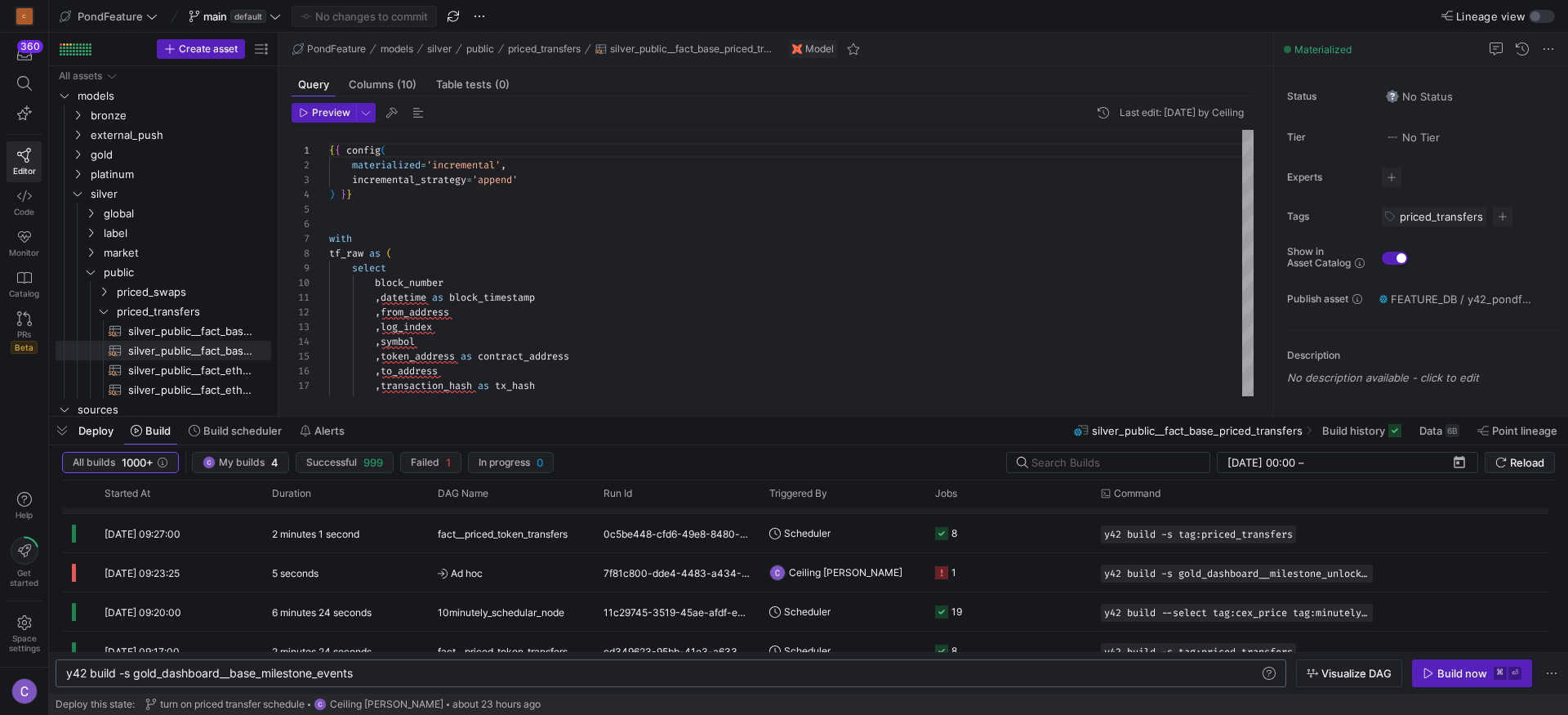
scroll to position [144, 0]
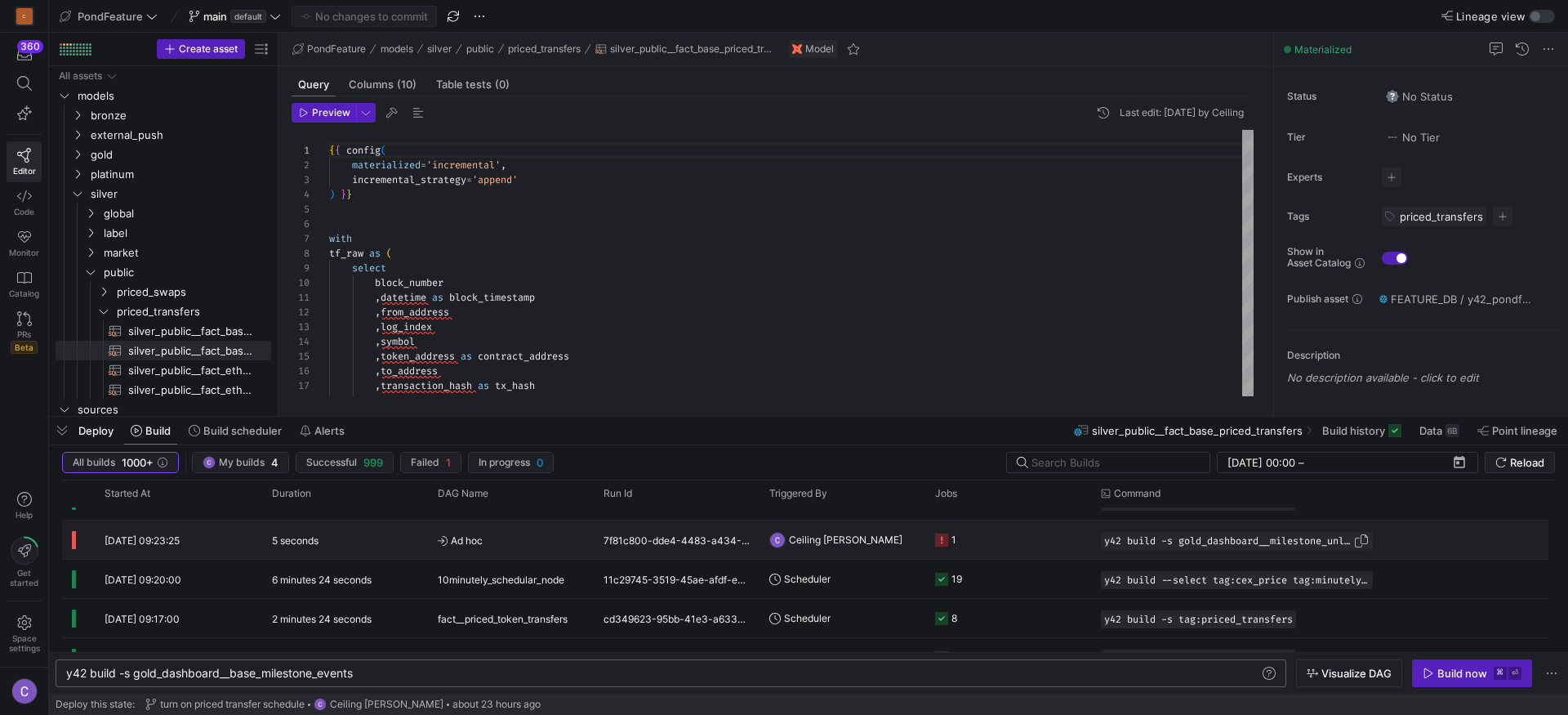
click at [1369, 539] on span "Press SPACE to select this row." at bounding box center [1361, 541] width 16 height 16
click at [545, 673] on div "y42 build -s gold_dashboard__base_milestone_events" at bounding box center [662, 673] width 1193 height 13
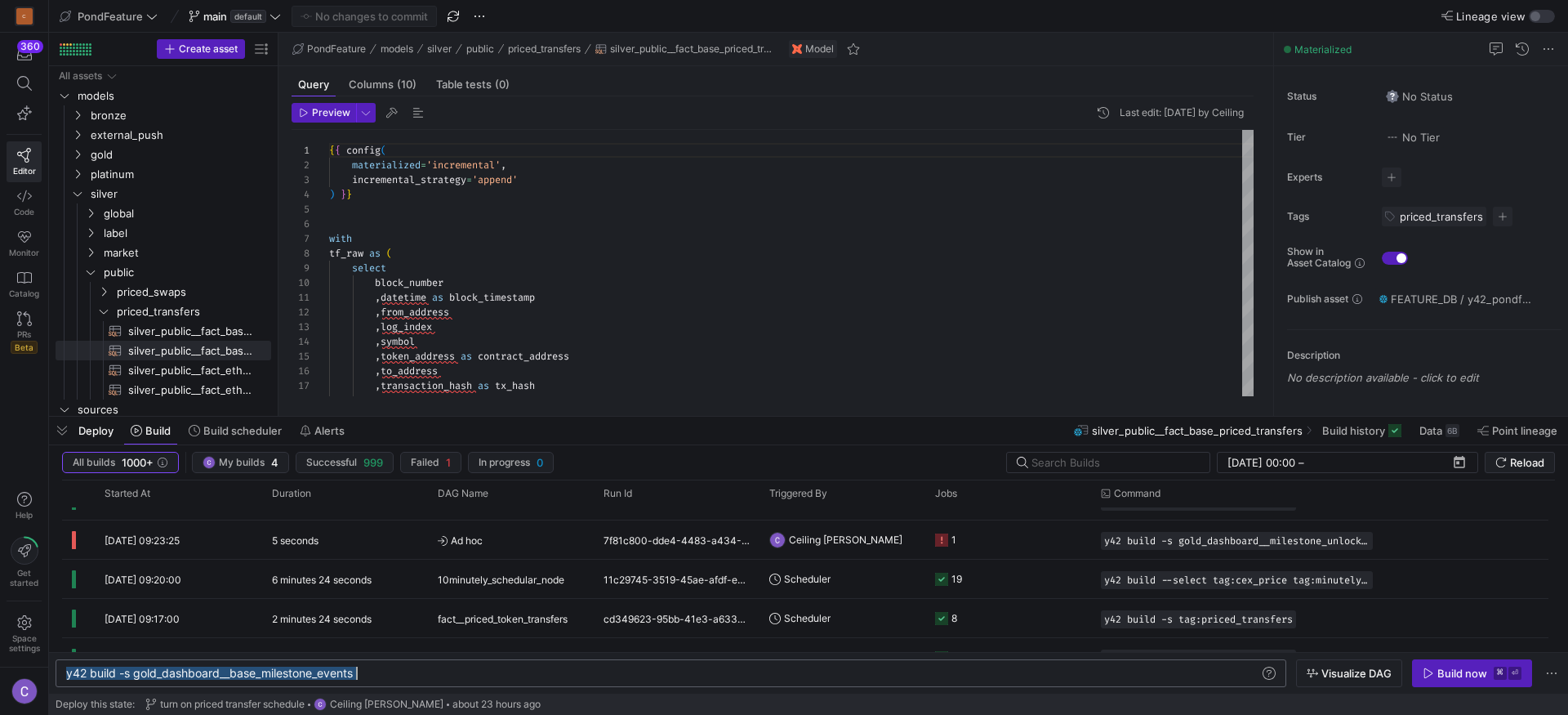
scroll to position [0, 290]
type textarea "y42 build -s gold_dashboard__milestone_unlock_gaps"
click at [1479, 667] on div "Build now" at bounding box center [1462, 673] width 50 height 13
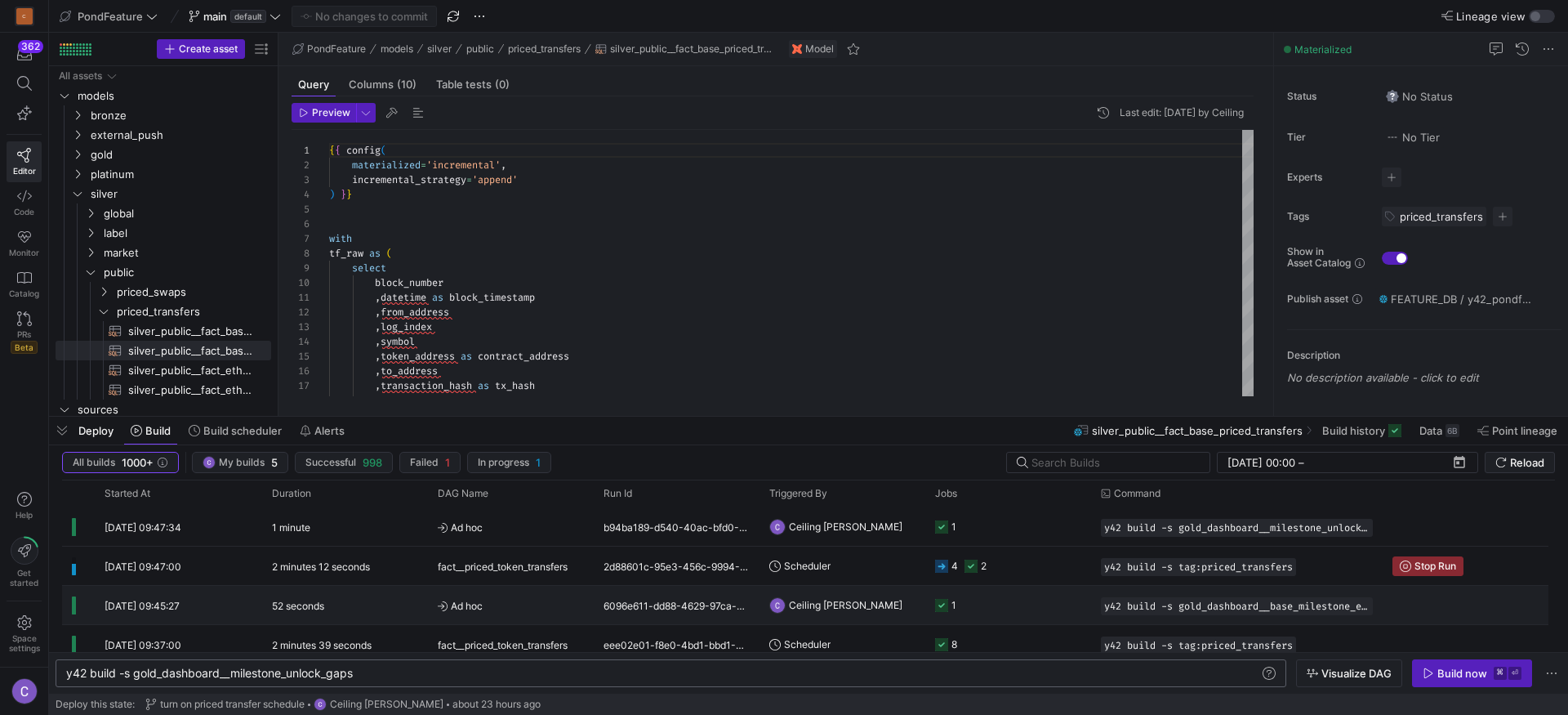
scroll to position [18, 0]
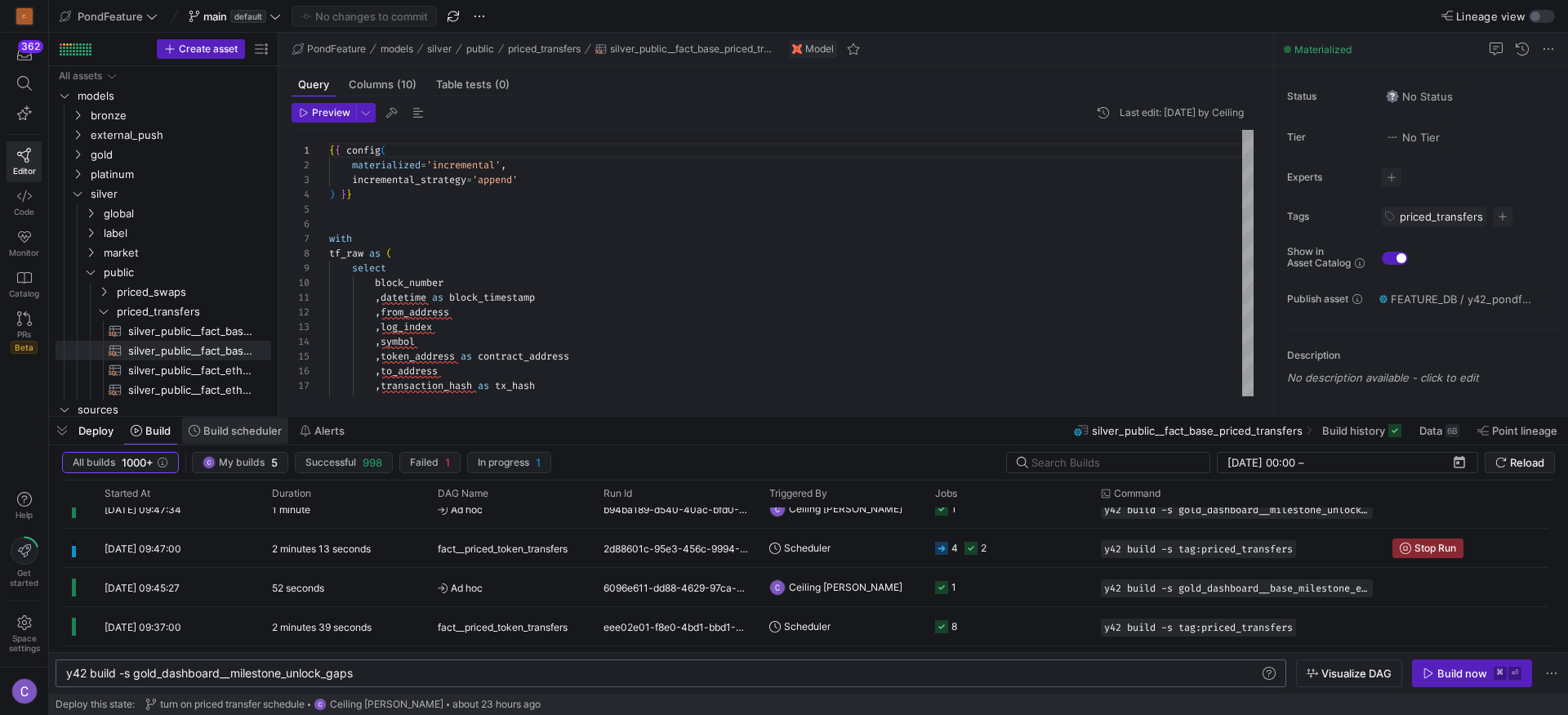
click at [226, 442] on span at bounding box center [235, 431] width 106 height 27
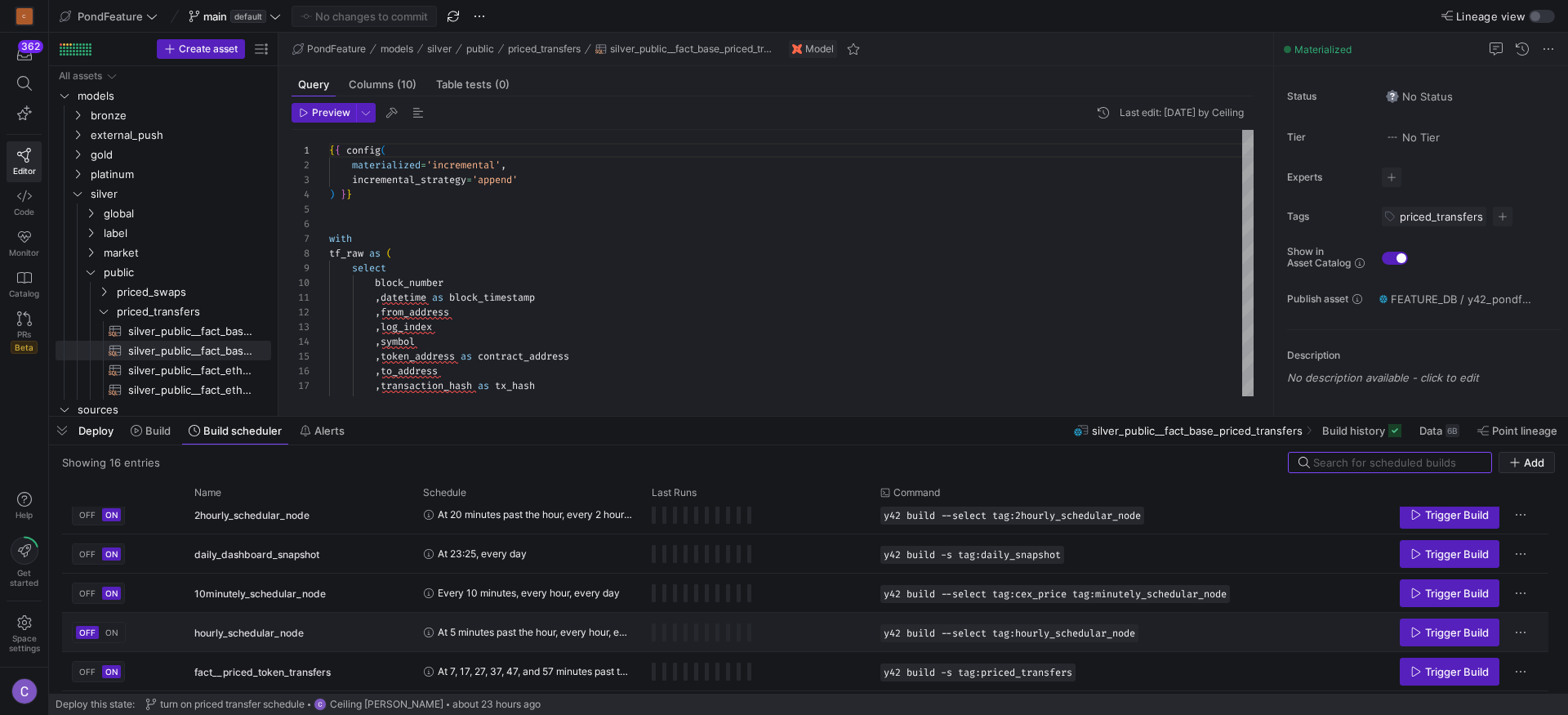
scroll to position [5, 0]
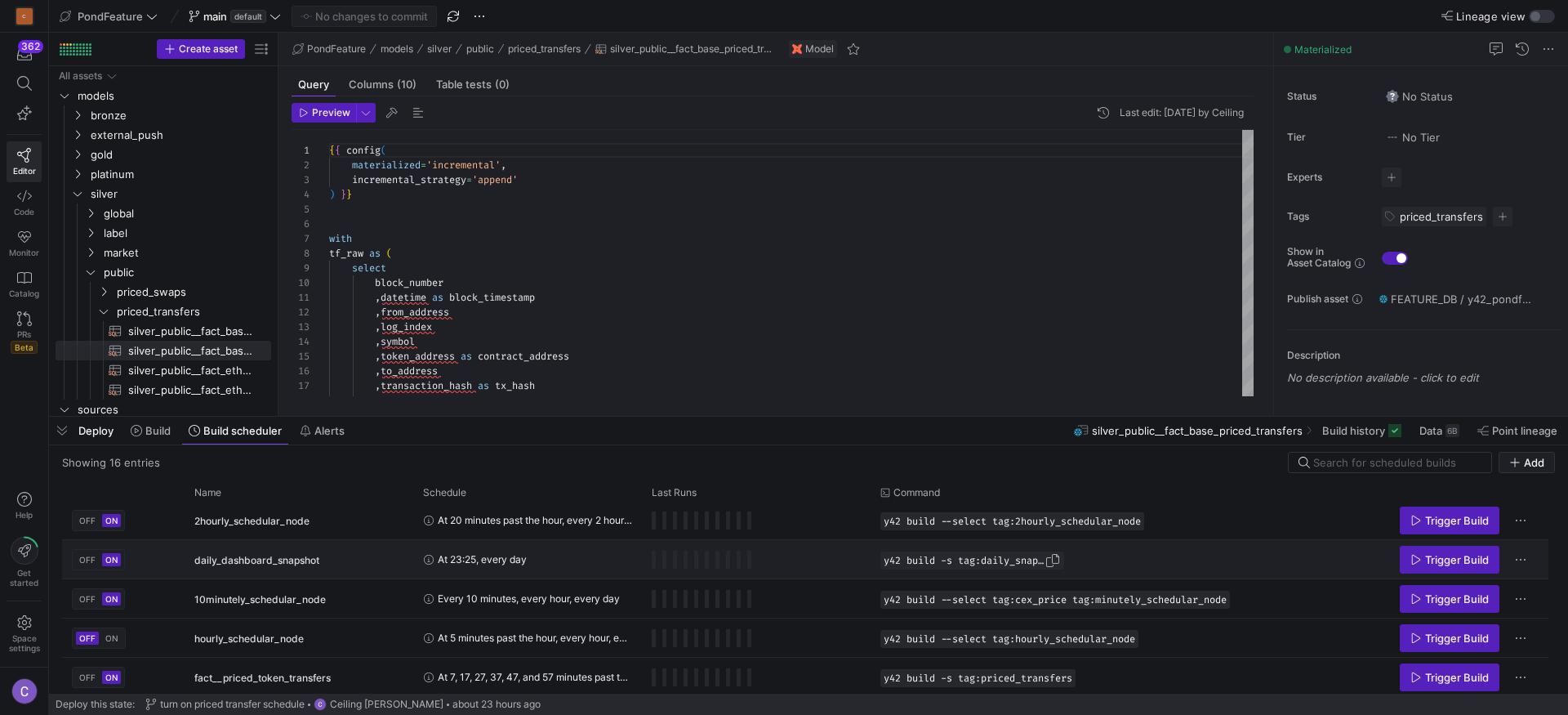
click at [1064, 560] on div "y42 build -s tag:daily_snapshot" at bounding box center [973, 560] width 184 height 18
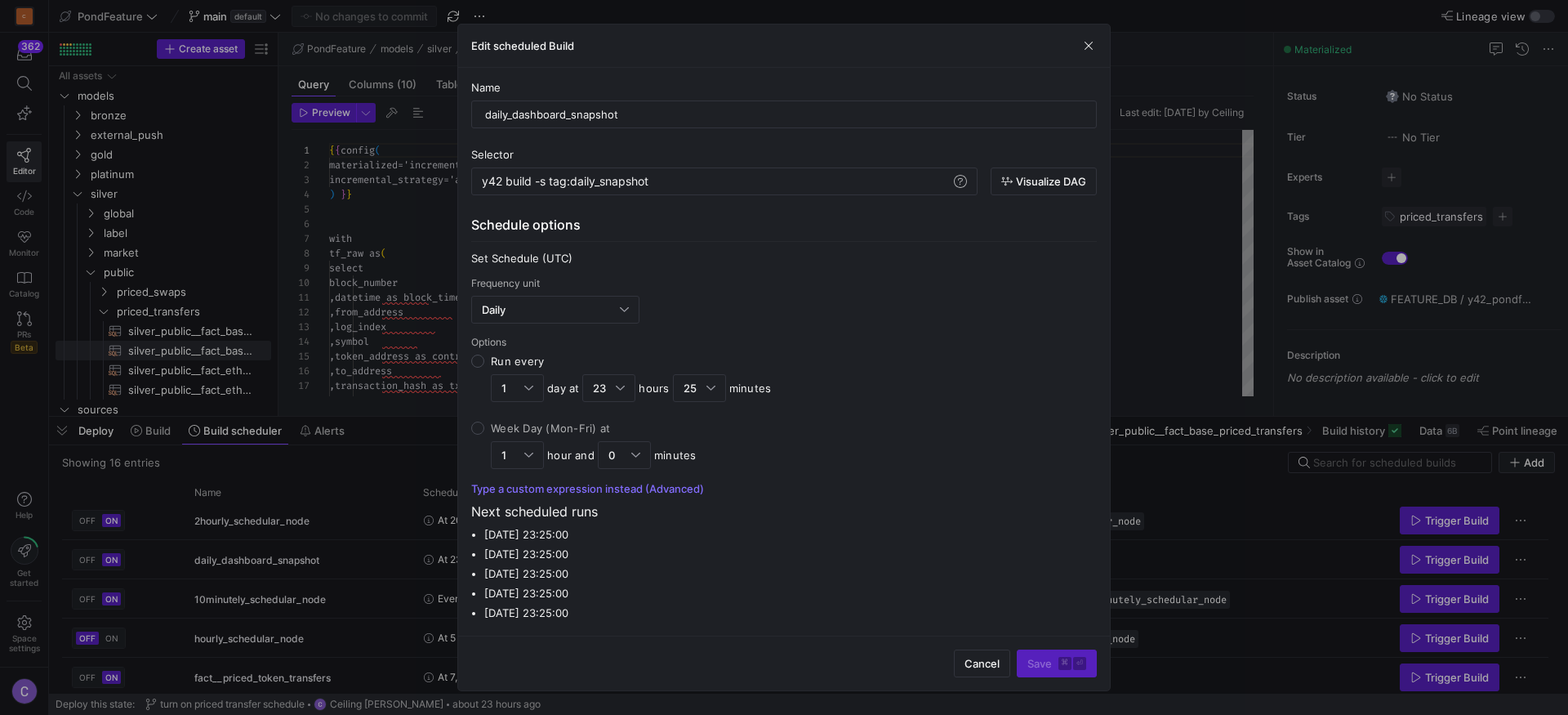
click at [1064, 560] on div "Edit scheduled Build Name daily_dashboard_snapshot Selector y42 build -s tag:da…" at bounding box center [784, 358] width 654 height 668
click at [985, 671] on span "button" at bounding box center [983, 664] width 55 height 27
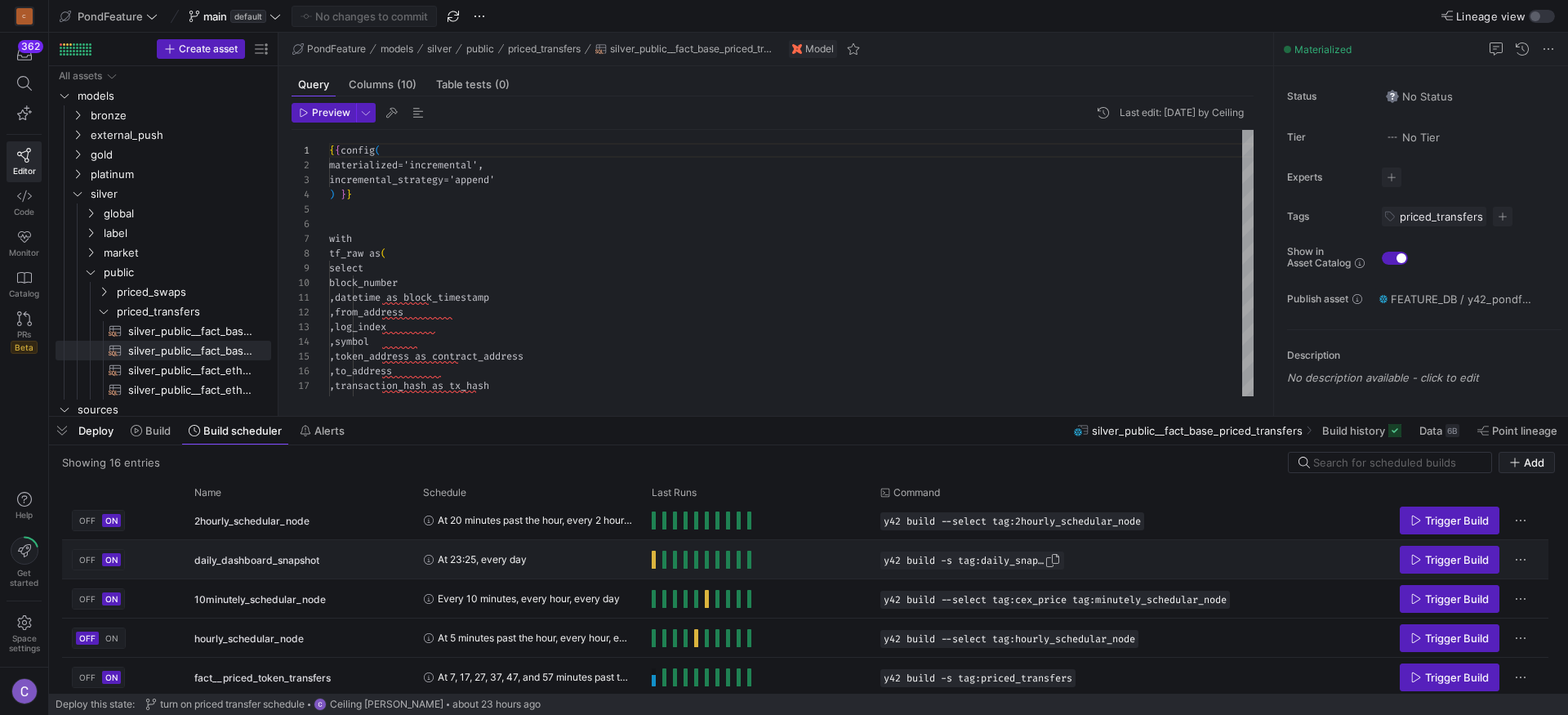
click at [1059, 563] on span "Press SPACE to select this row." at bounding box center [1052, 560] width 16 height 16
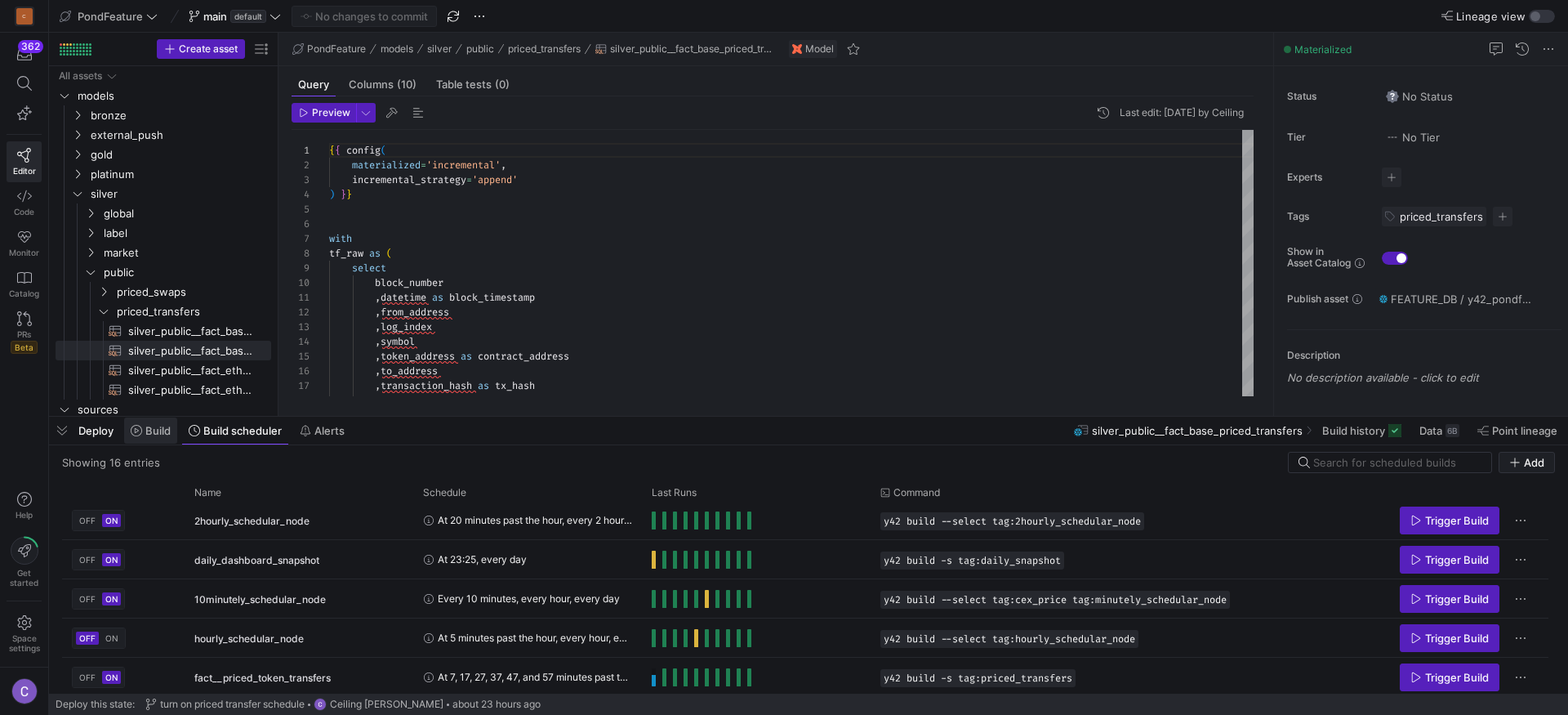
click at [144, 434] on span "Build" at bounding box center [150, 430] width 40 height 13
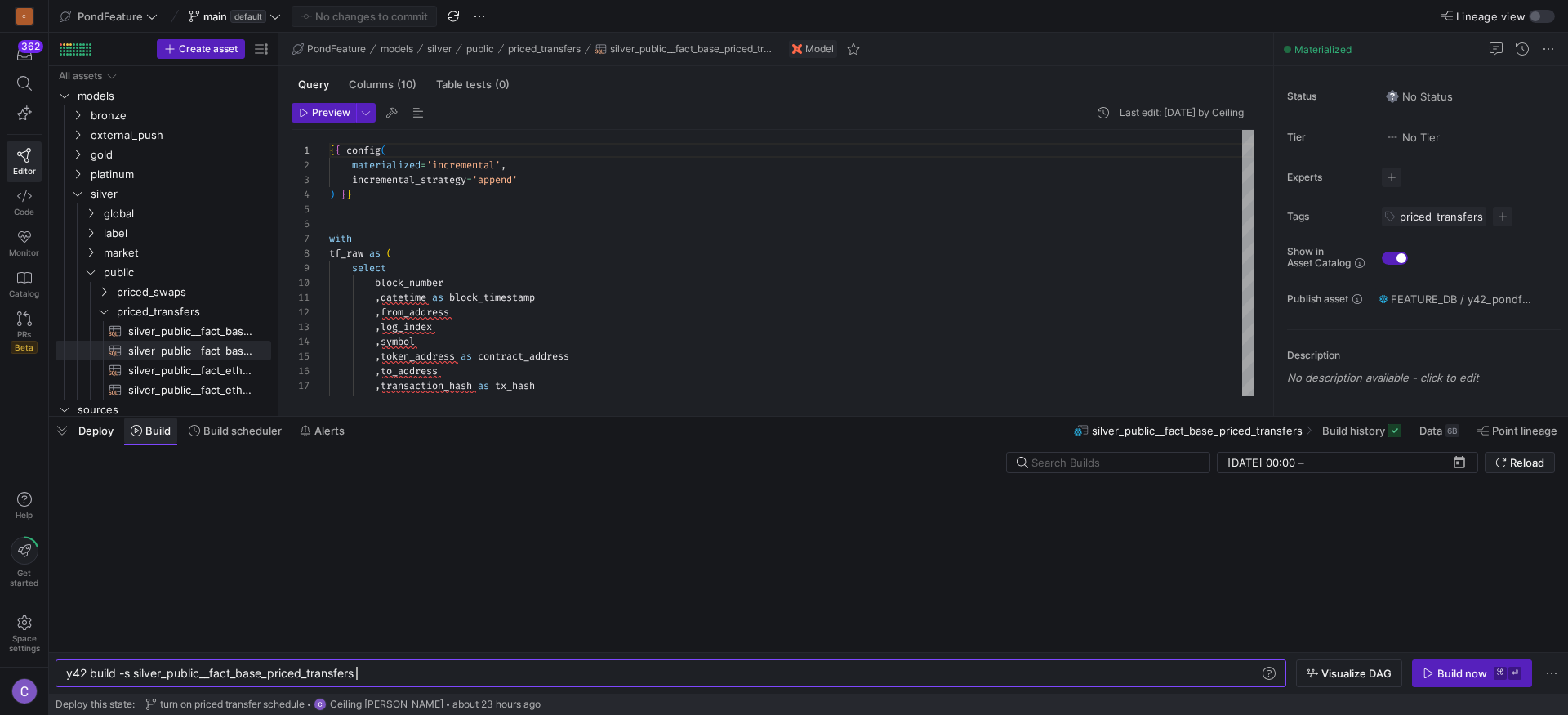
scroll to position [0, 290]
click at [357, 676] on div "y42 build -s silver_public__fact_base_priced_trans fers" at bounding box center [662, 673] width 1193 height 13
type textarea "y42 build -s tag:daily_snapshot"
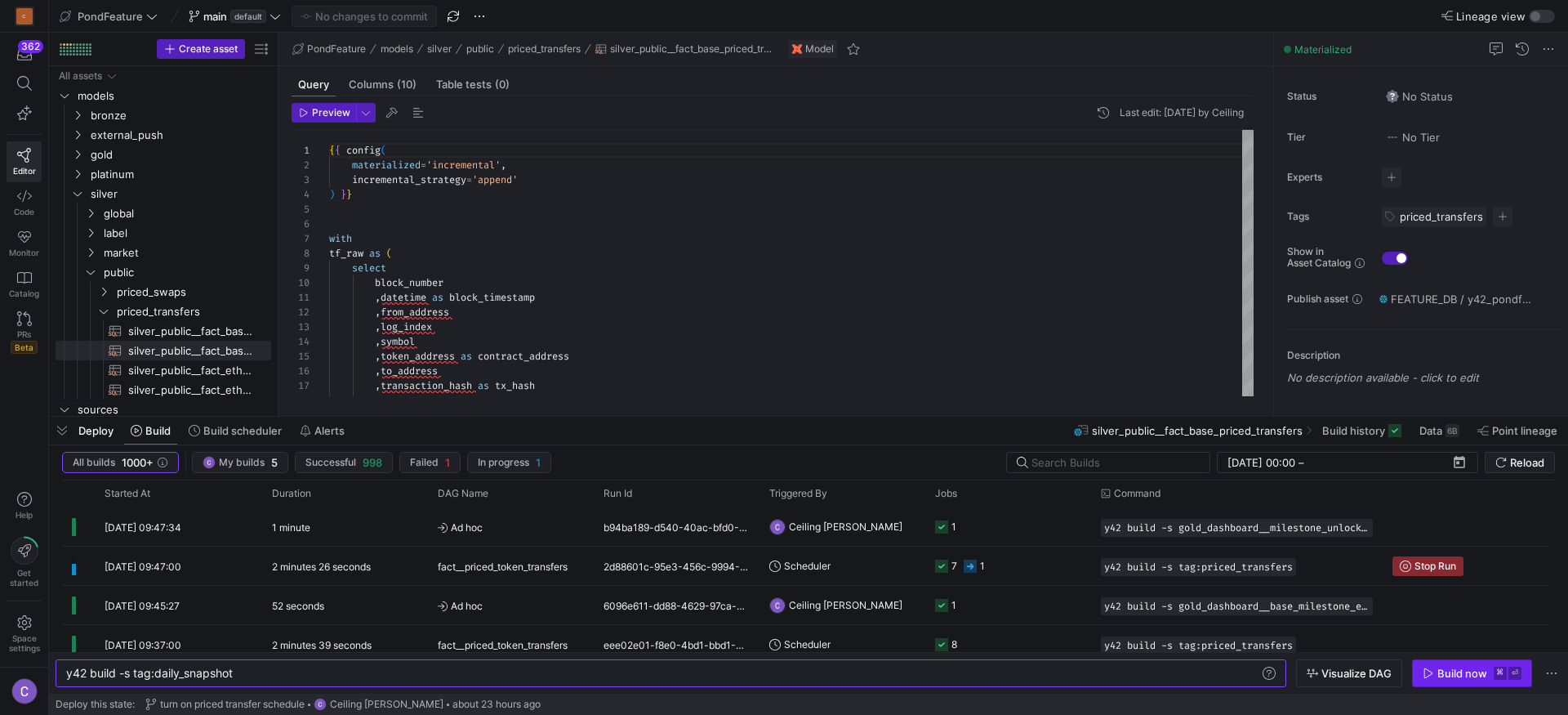
click at [1447, 678] on div "Build now" at bounding box center [1462, 673] width 50 height 13
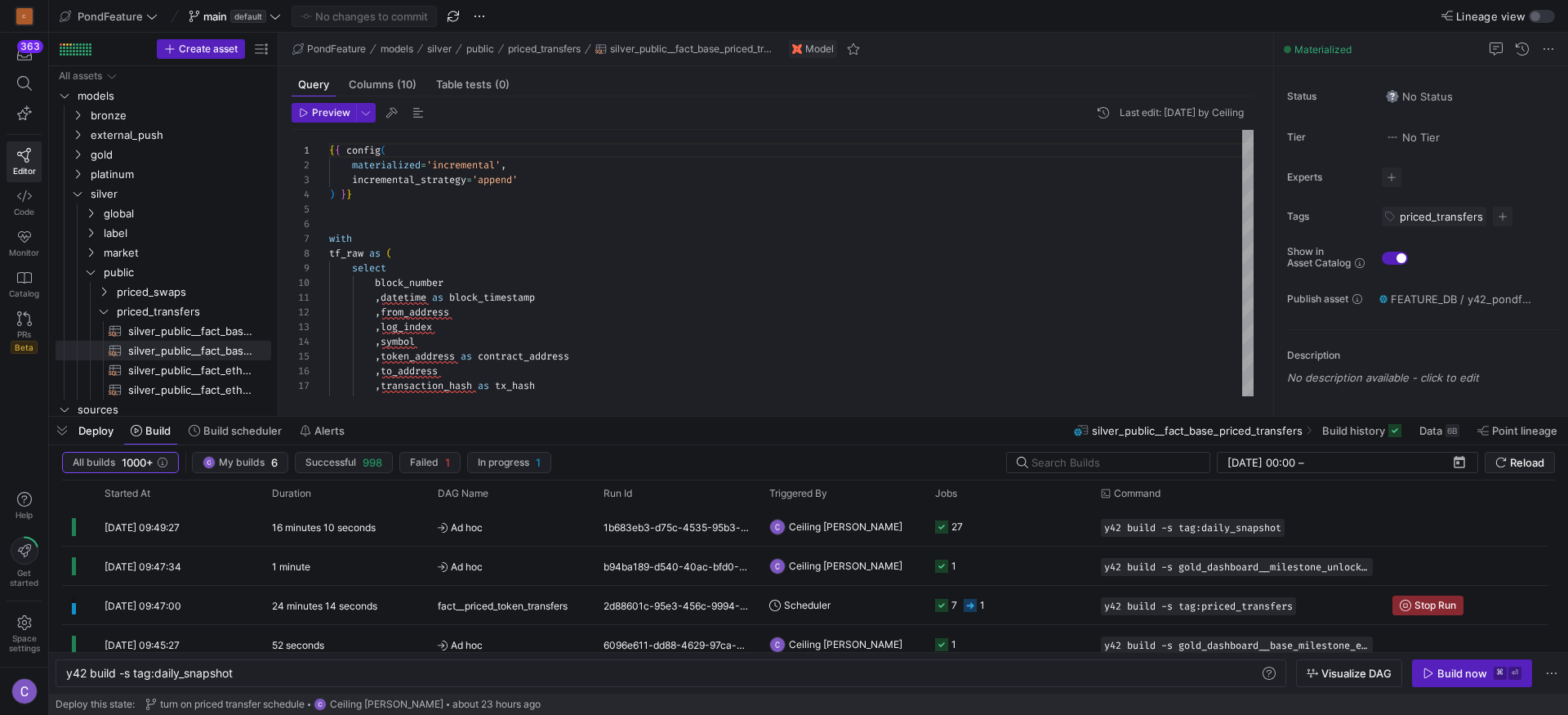
scroll to position [147, 0]
